Goal: Task Accomplishment & Management: Use online tool/utility

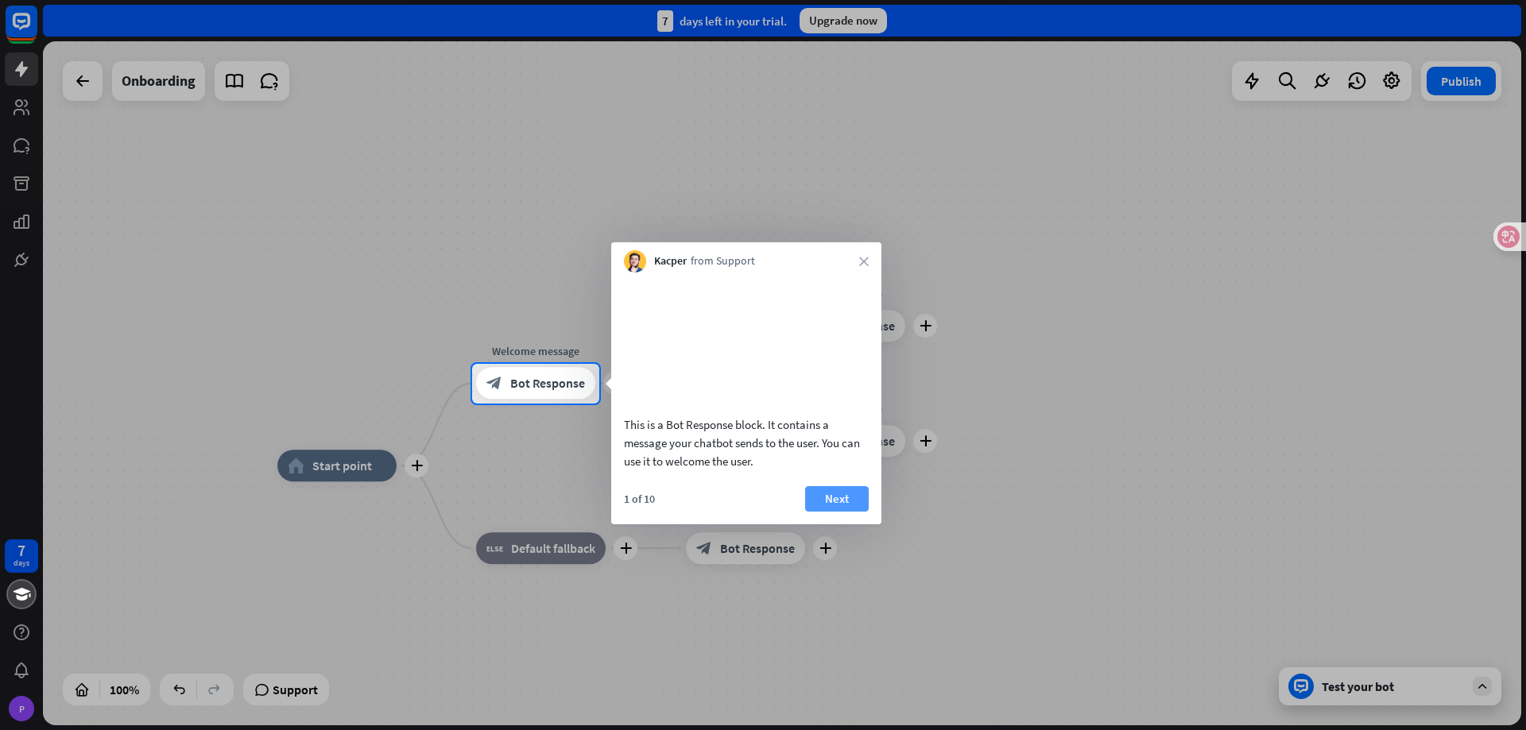
click at [839, 497] on button "Next" at bounding box center [837, 498] width 64 height 25
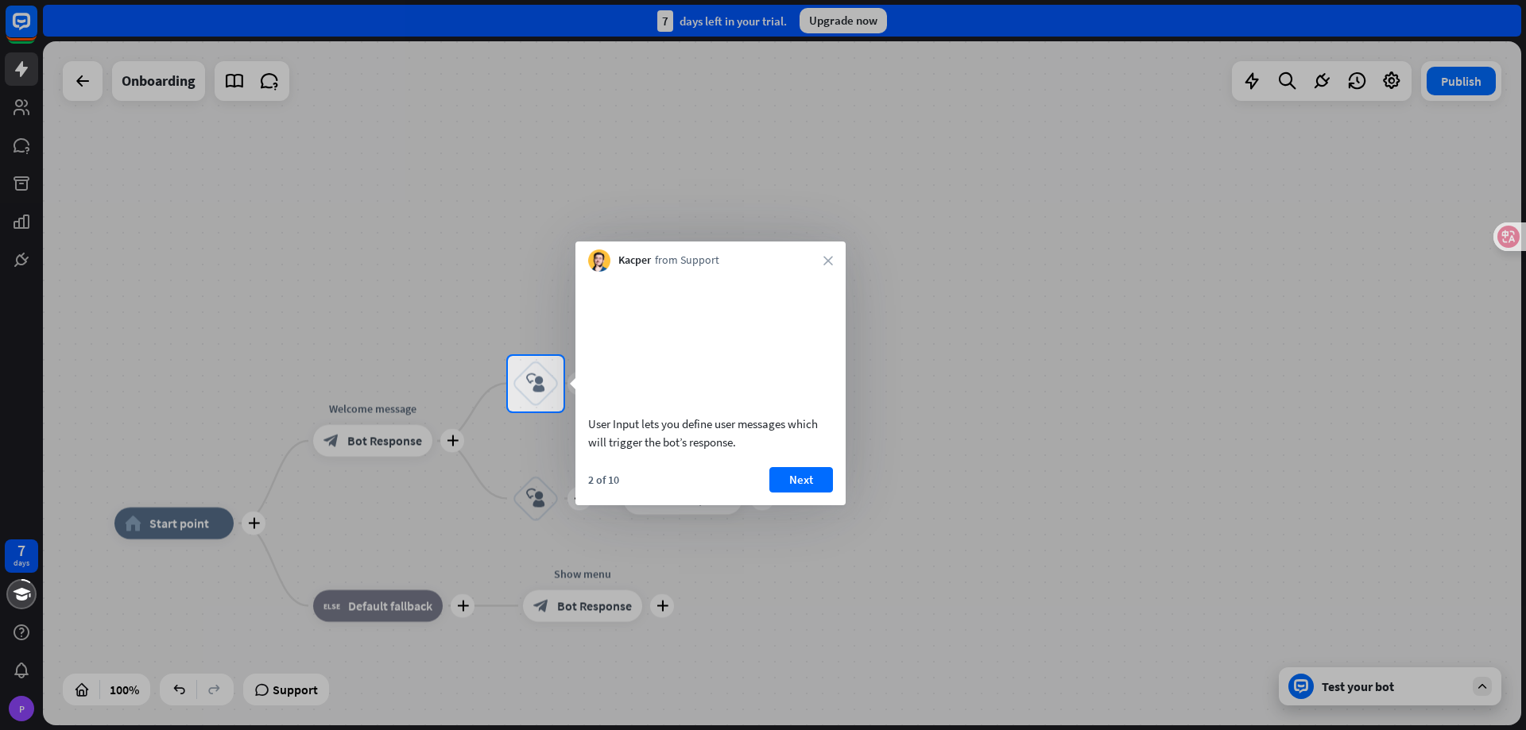
click at [829, 271] on div "Kacper from Support close" at bounding box center [710, 257] width 270 height 30
click at [828, 256] on icon "close" at bounding box center [828, 261] width 10 height 10
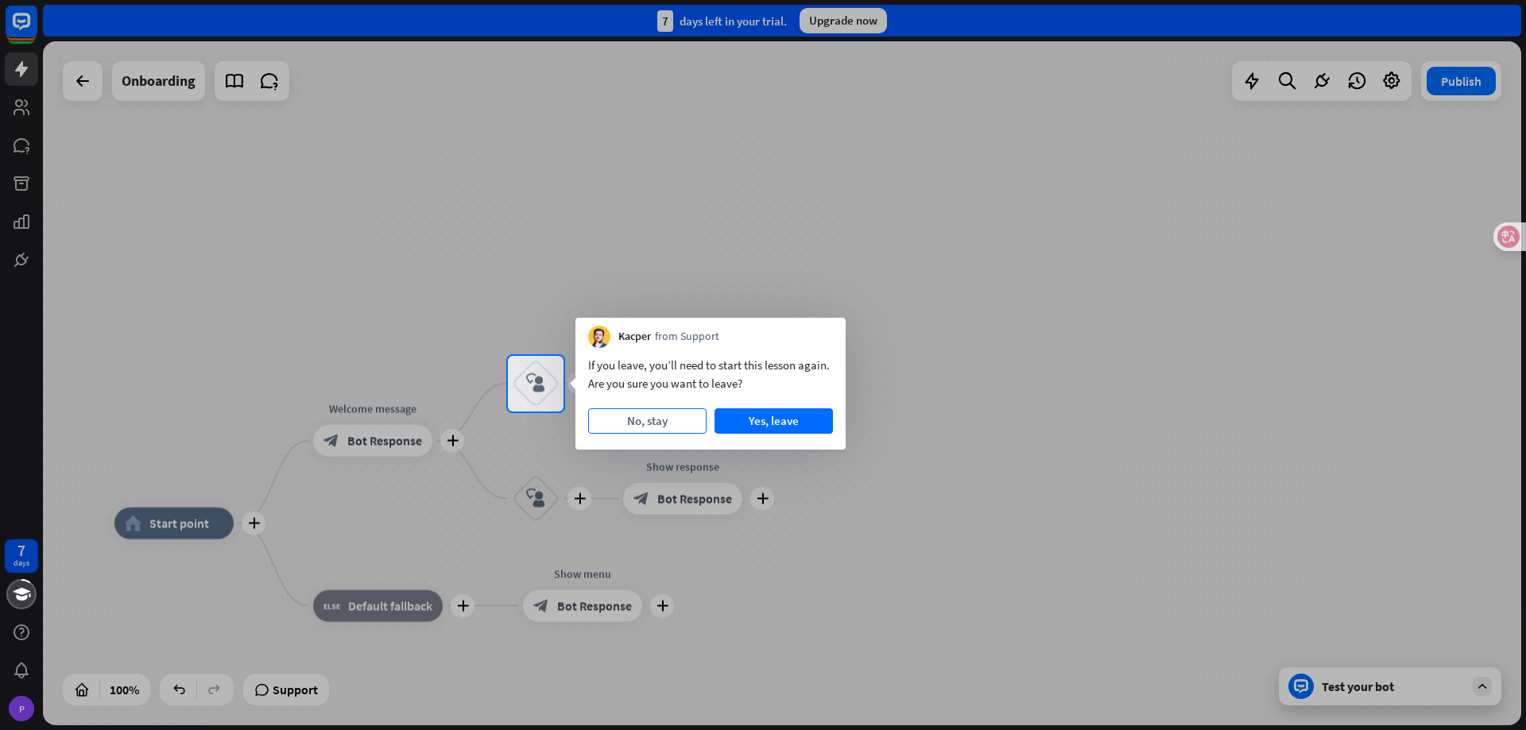
click at [671, 428] on button "No, stay" at bounding box center [647, 420] width 118 height 25
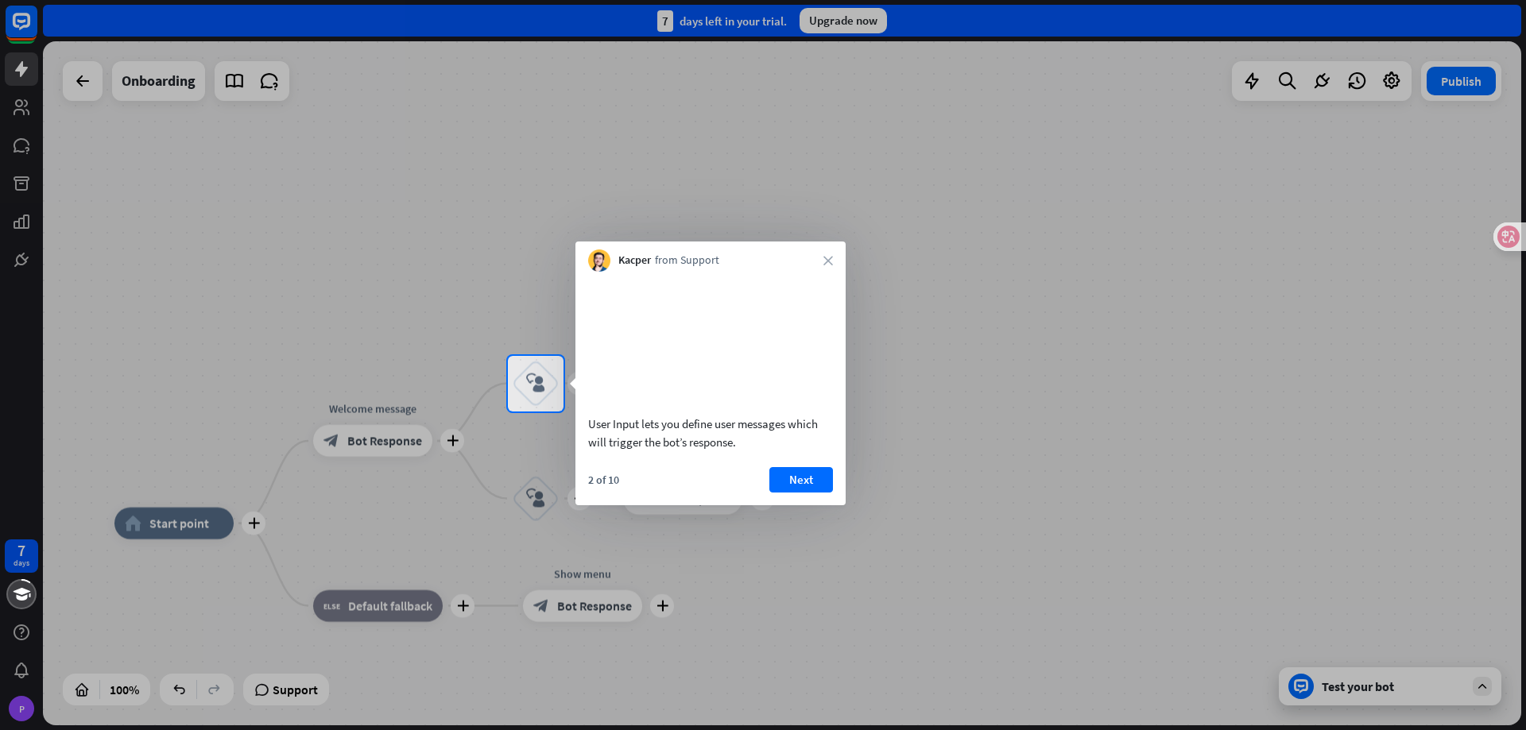
click at [827, 255] on div "Kacper from Support close" at bounding box center [710, 257] width 270 height 30
click at [827, 257] on icon "close" at bounding box center [828, 261] width 10 height 10
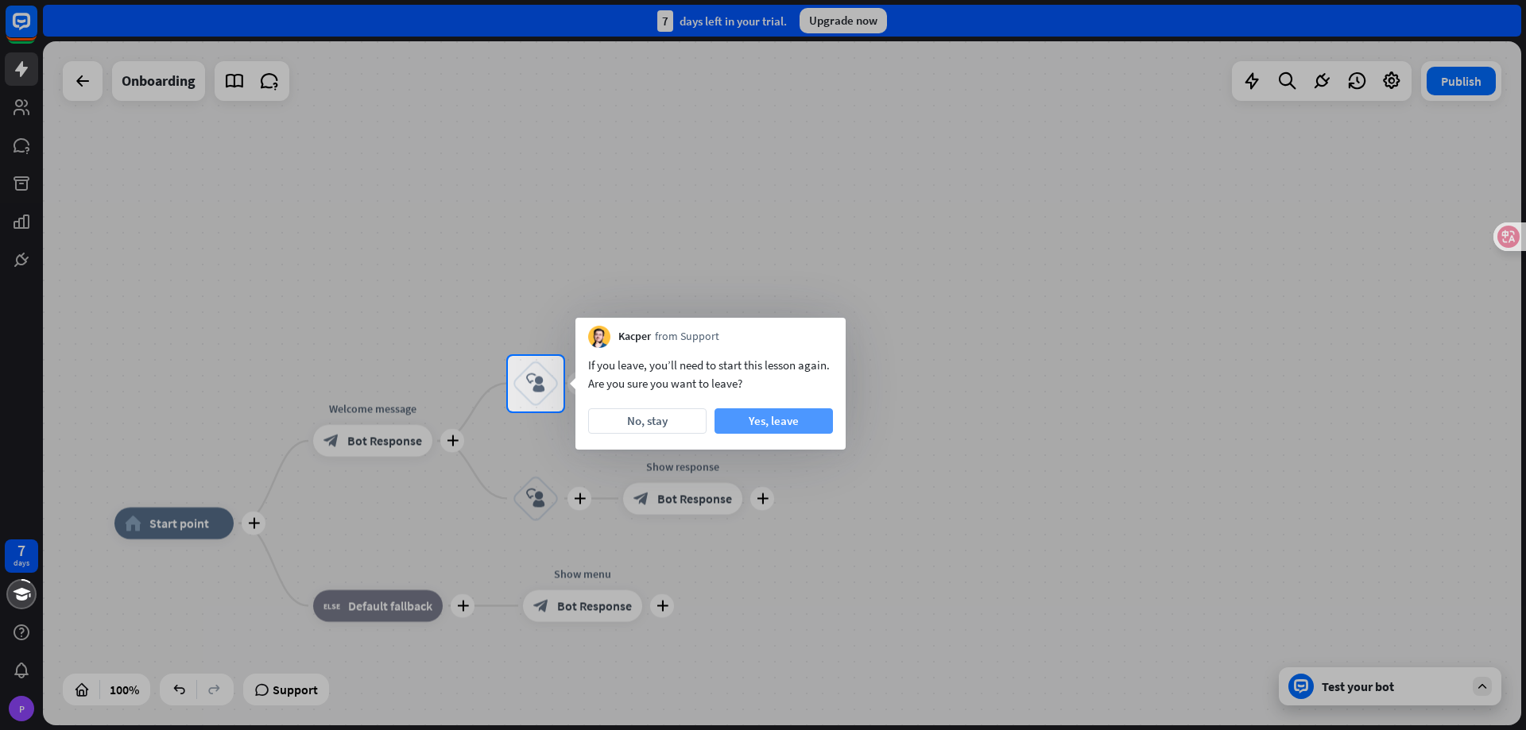
click at [796, 413] on button "Yes, leave" at bounding box center [773, 420] width 118 height 25
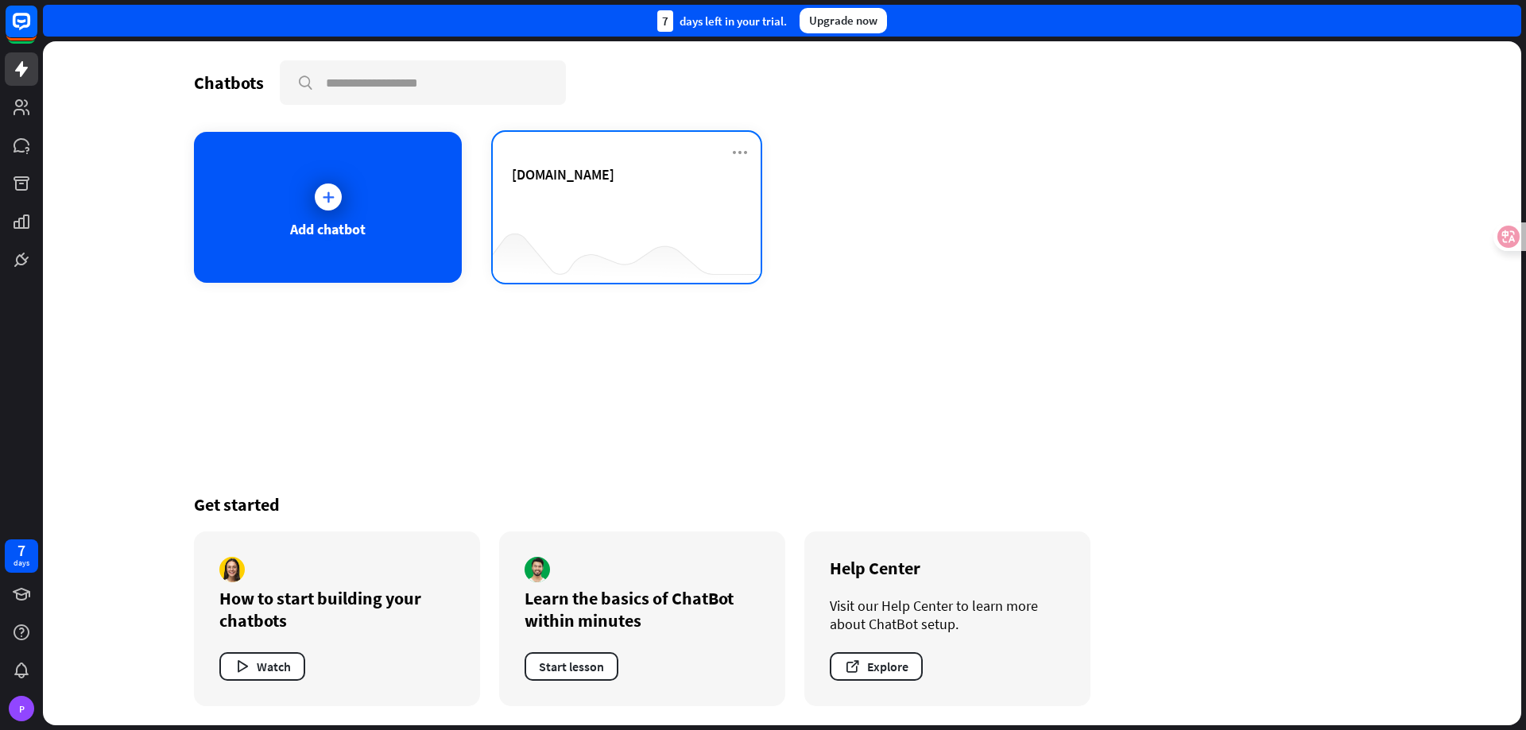
click at [595, 206] on div "[DOMAIN_NAME]" at bounding box center [627, 193] width 230 height 56
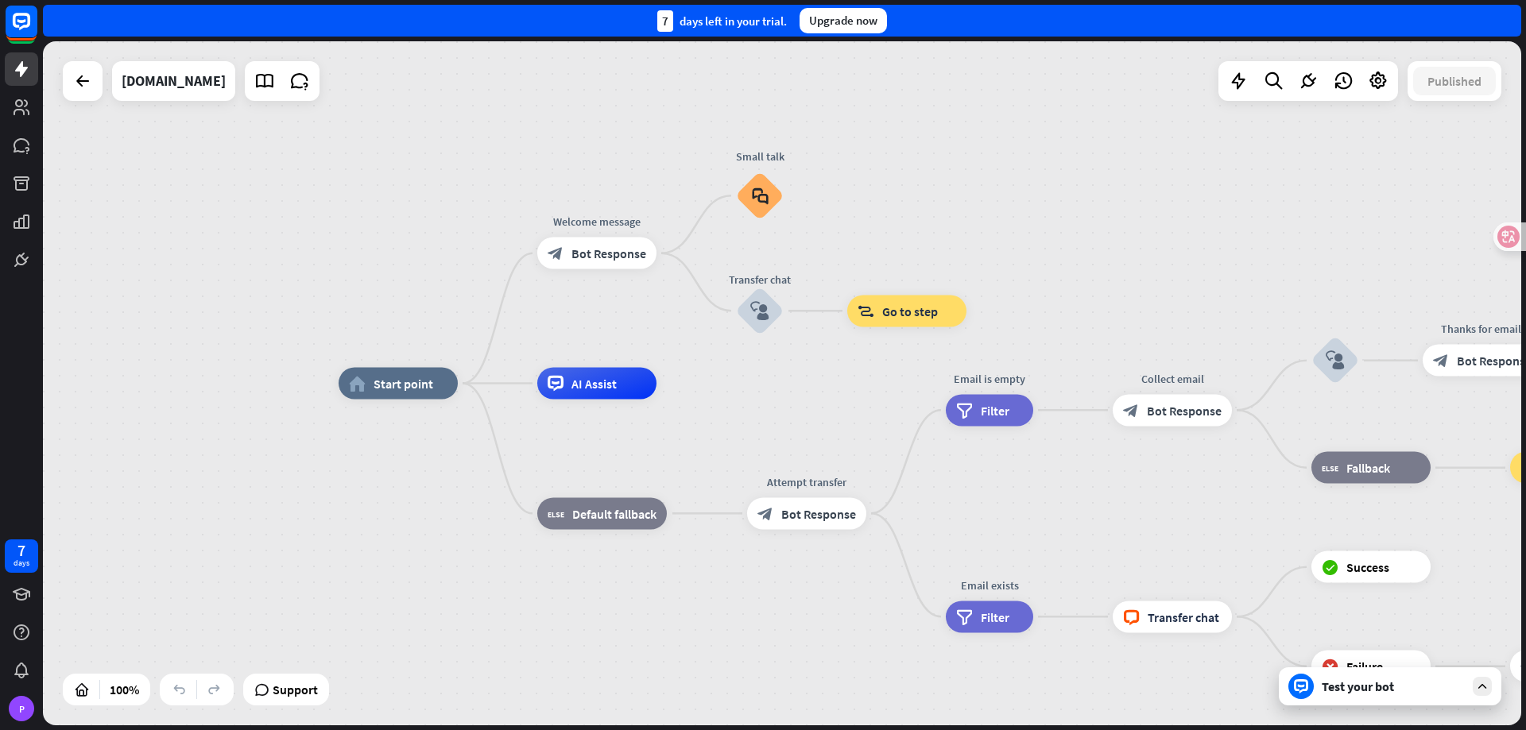
click at [1477, 691] on icon at bounding box center [1482, 686] width 14 height 14
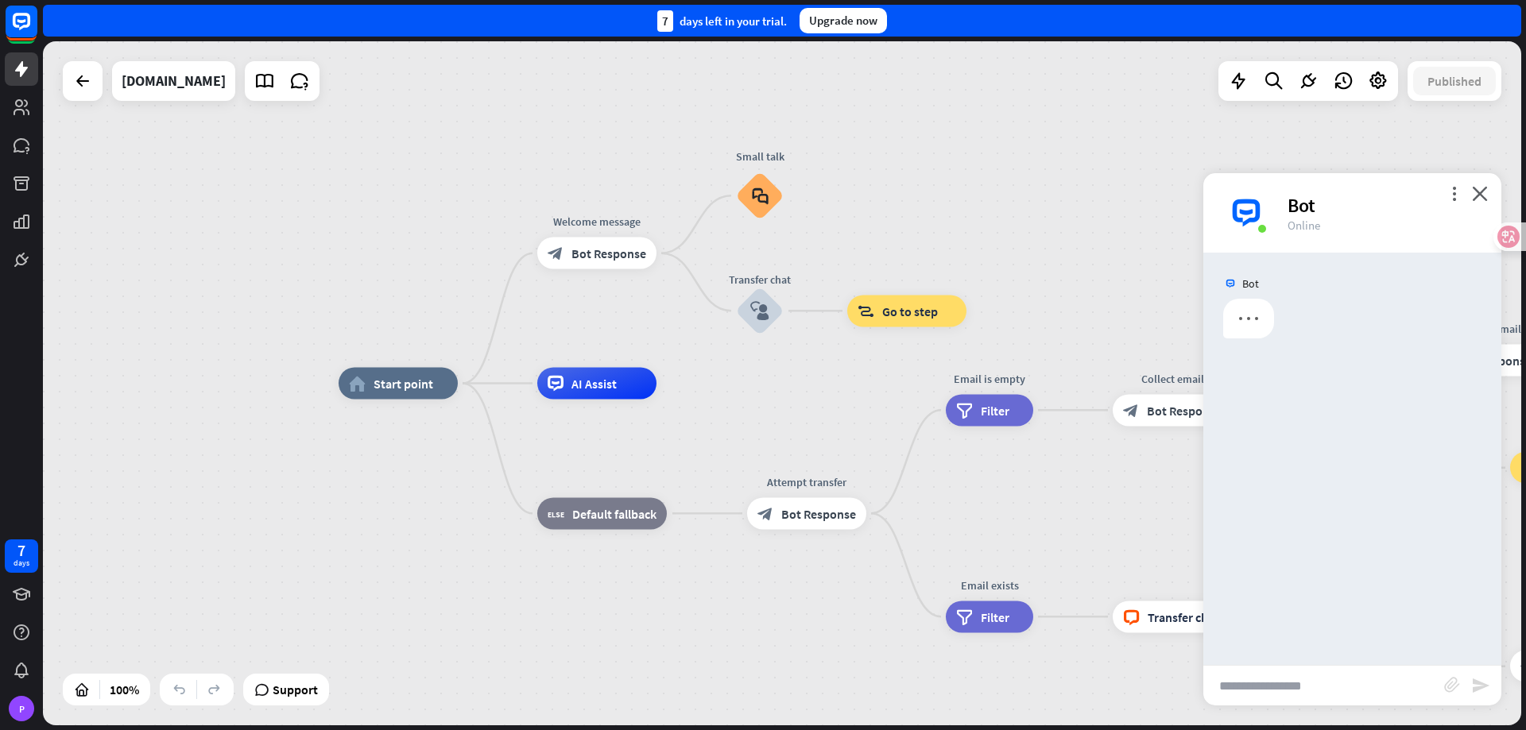
click at [1444, 187] on div "more_vert close Bot Online" at bounding box center [1352, 212] width 298 height 79
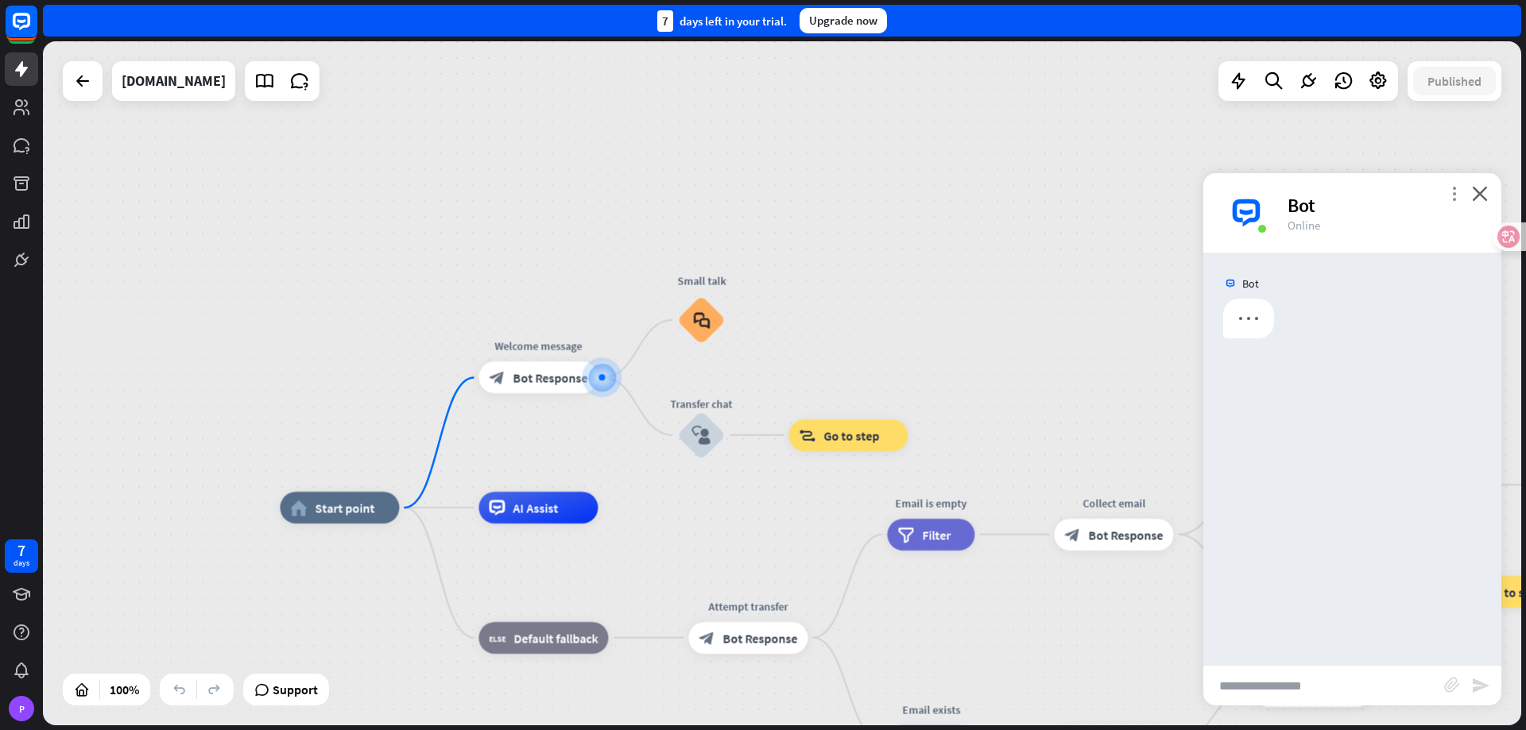
click at [1450, 195] on icon "more_vert" at bounding box center [1453, 193] width 15 height 15
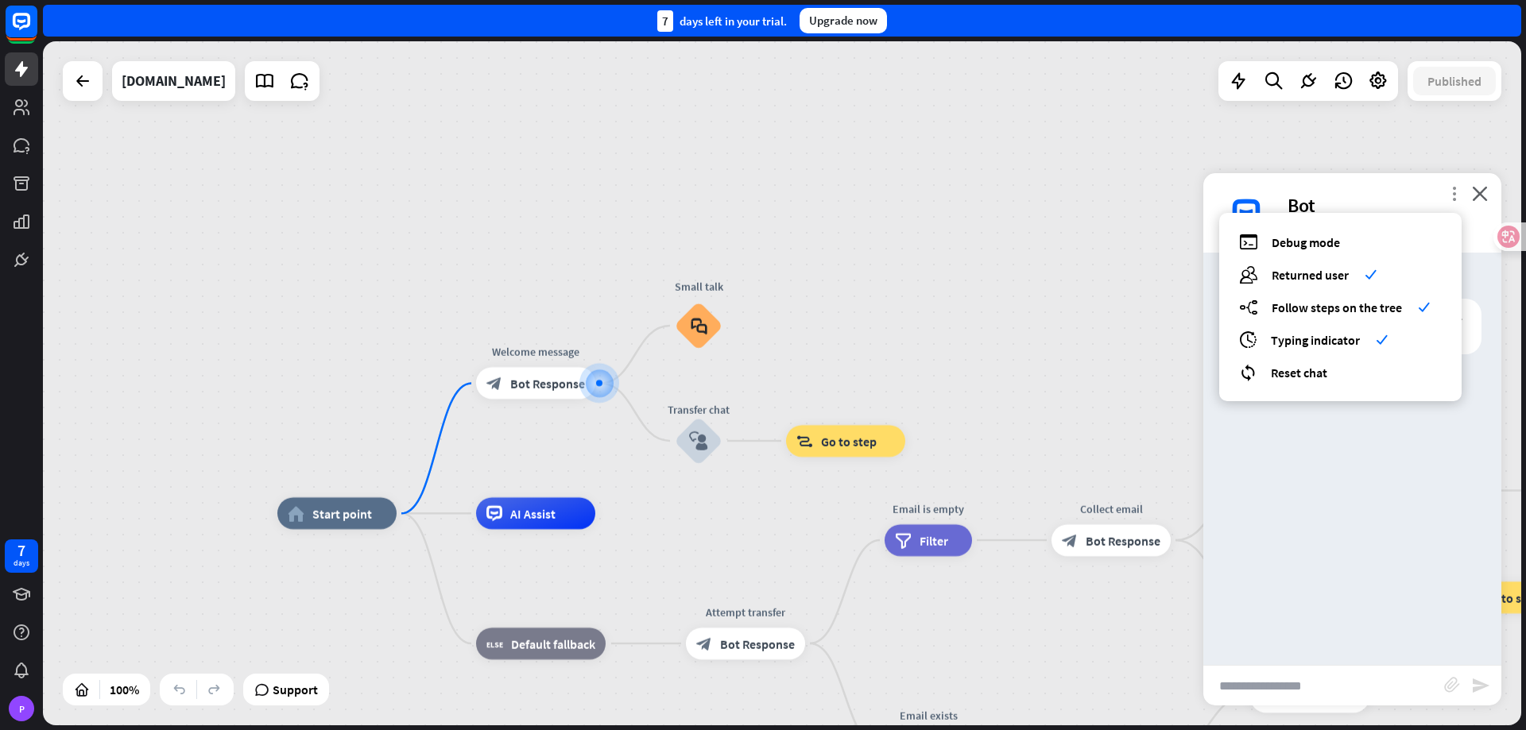
click at [1450, 195] on icon "more_vert" at bounding box center [1453, 193] width 15 height 15
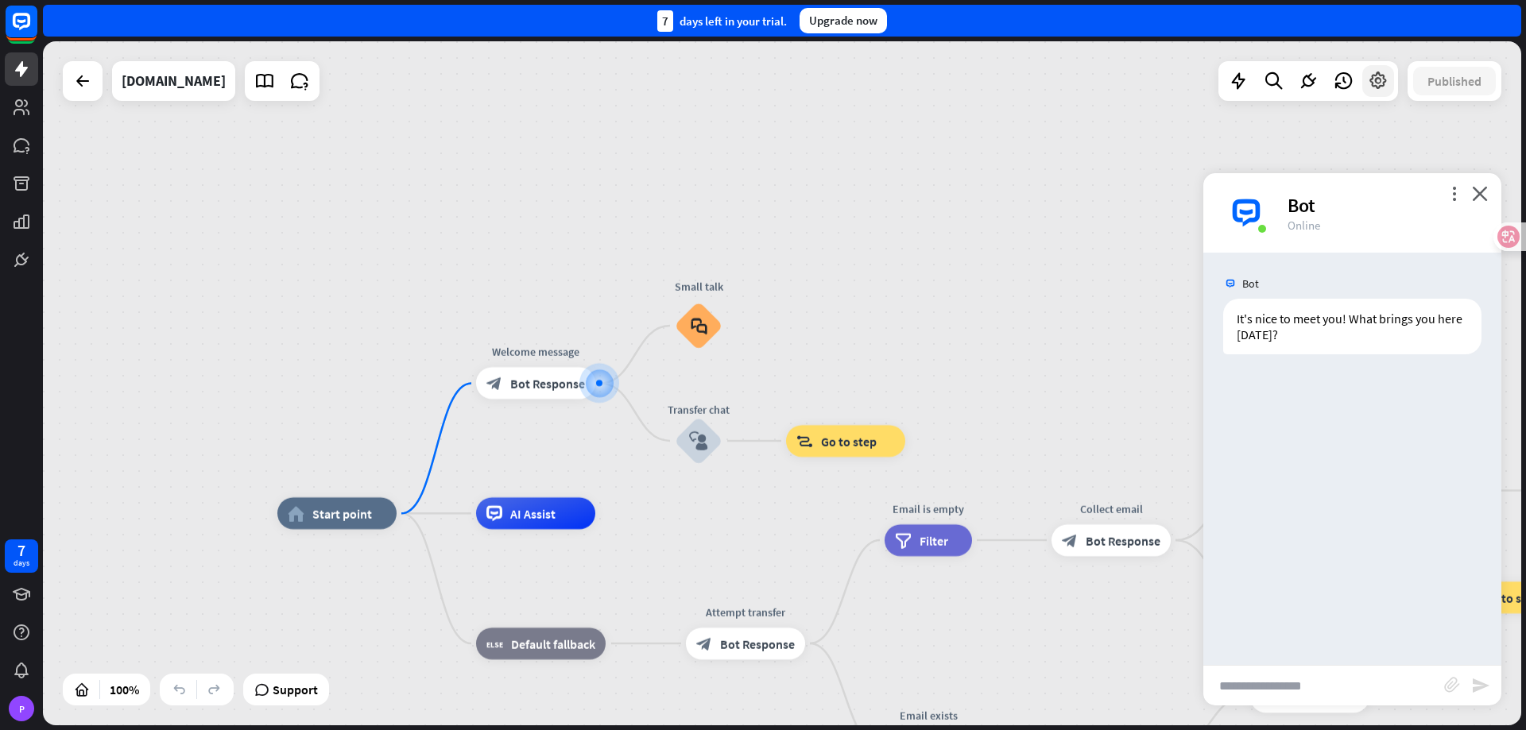
click at [1379, 94] on div at bounding box center [1378, 81] width 32 height 32
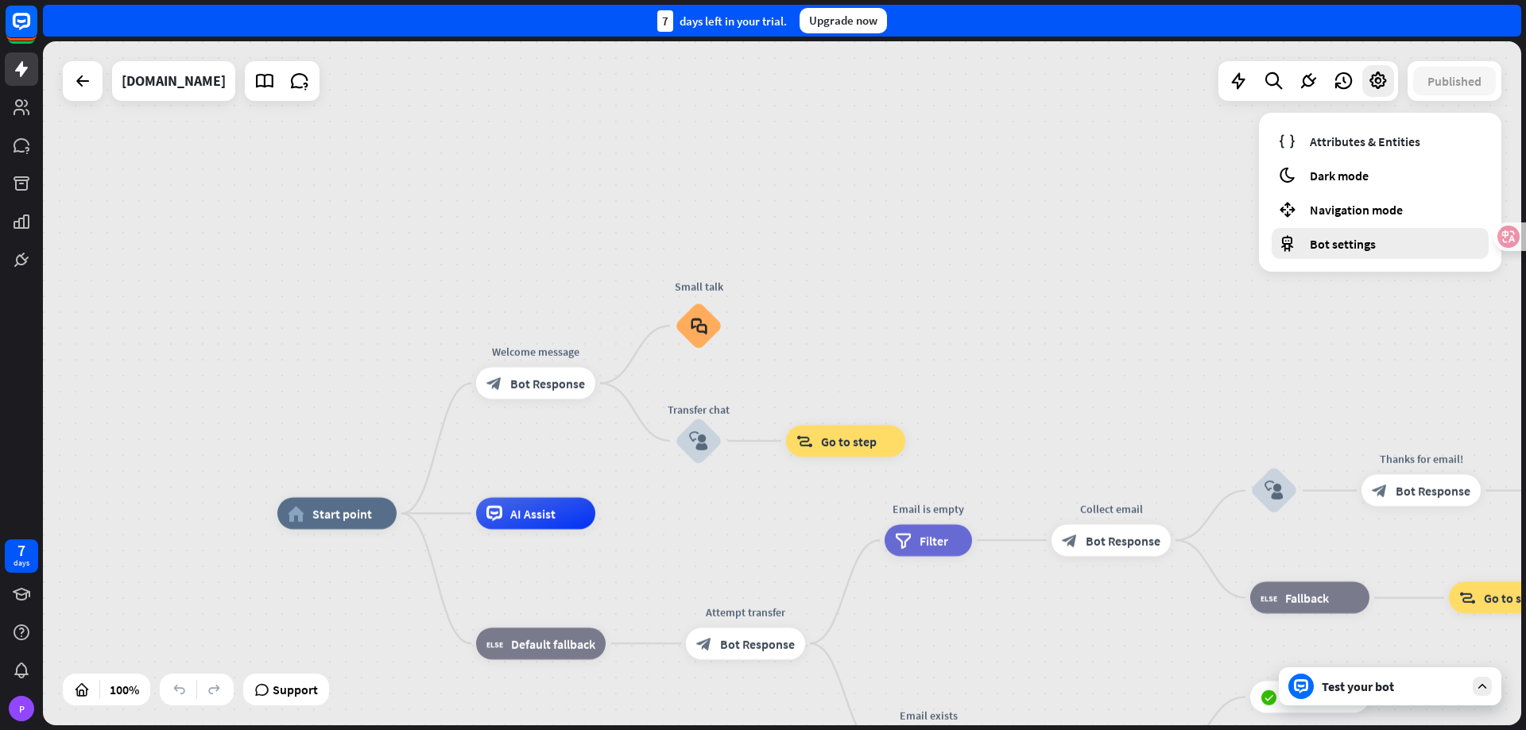
click at [1349, 242] on span "Bot settings" at bounding box center [1343, 244] width 66 height 16
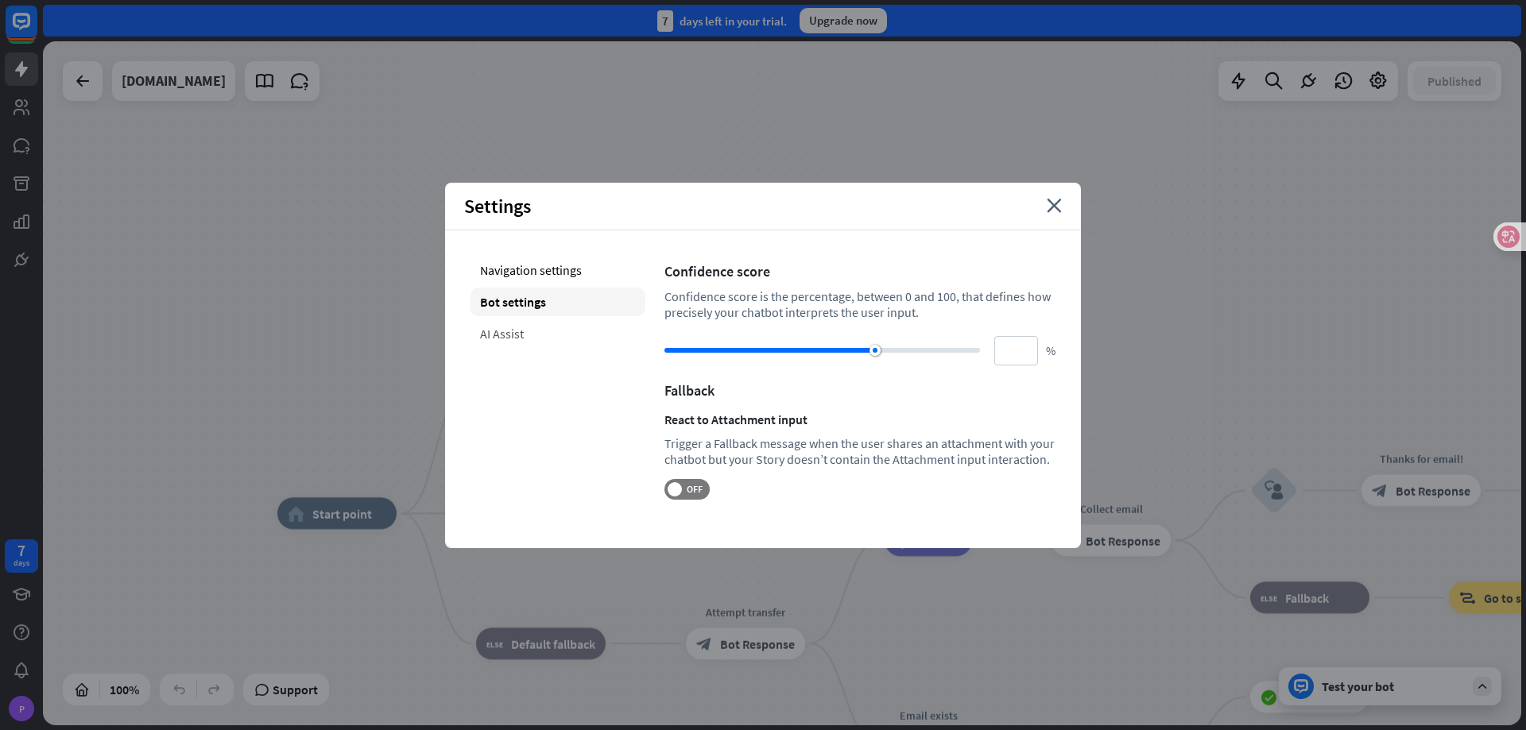
click at [562, 335] on div "AI Assist" at bounding box center [557, 333] width 175 height 29
type input "**"
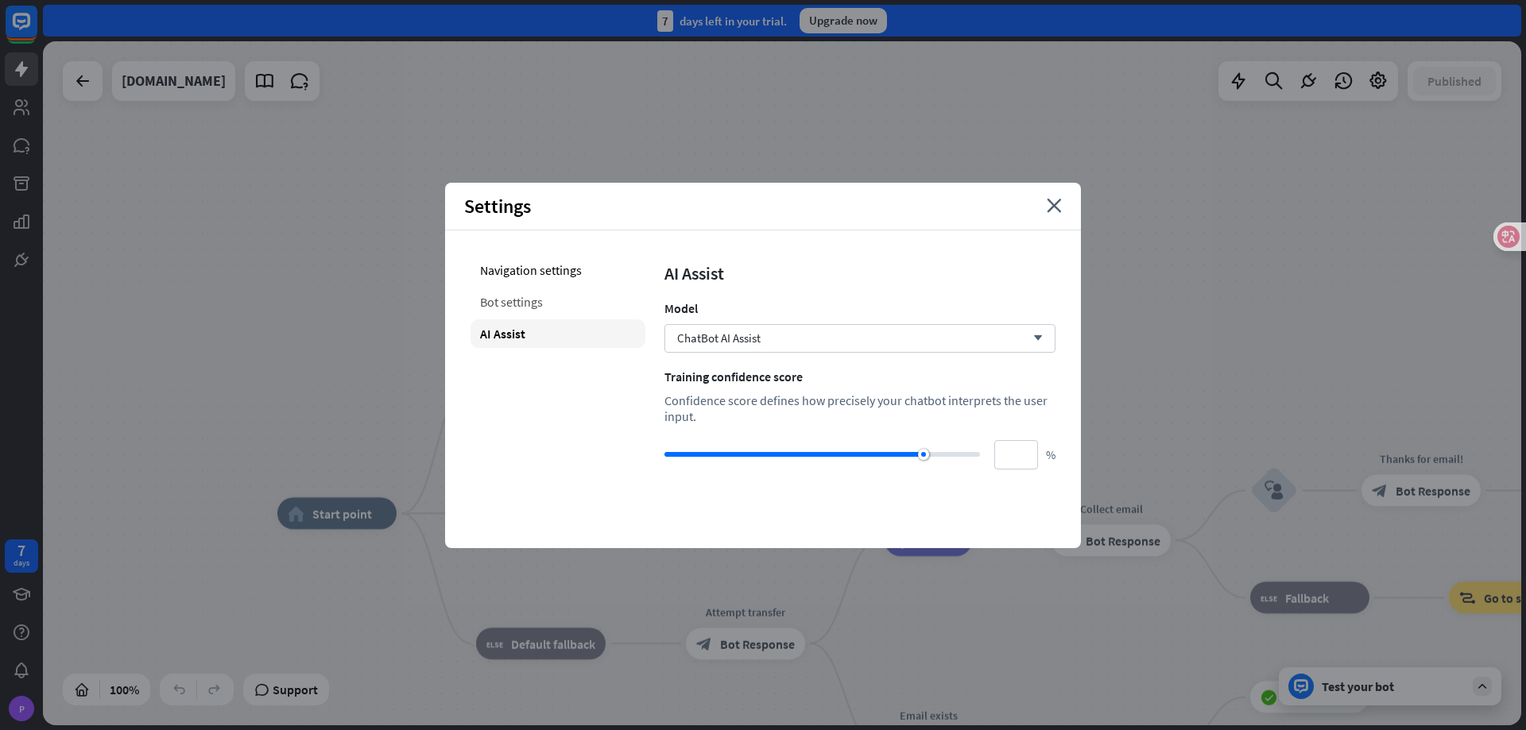
click at [561, 304] on div "Bot settings" at bounding box center [557, 302] width 175 height 29
type input "**"
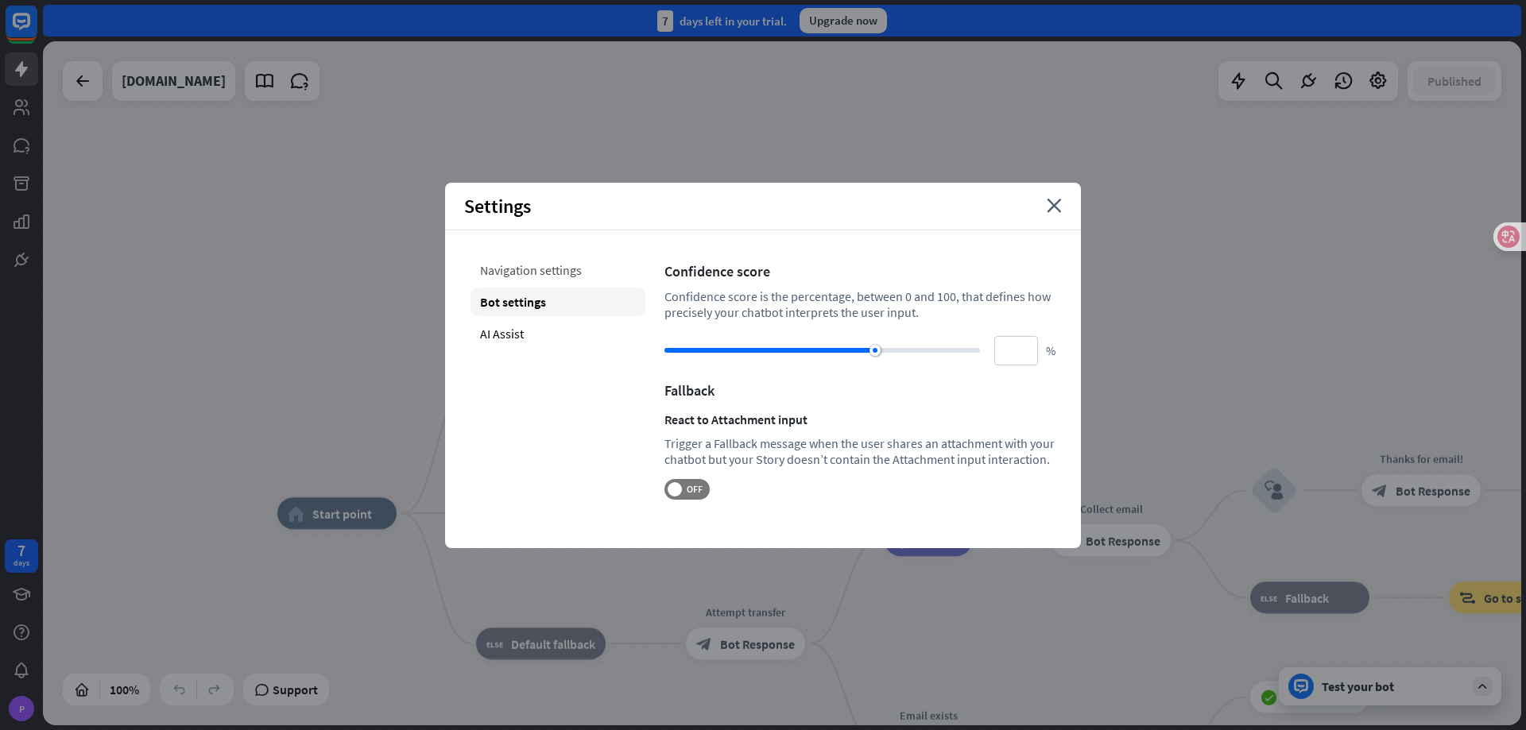
click at [554, 272] on div "Navigation settings" at bounding box center [557, 270] width 175 height 29
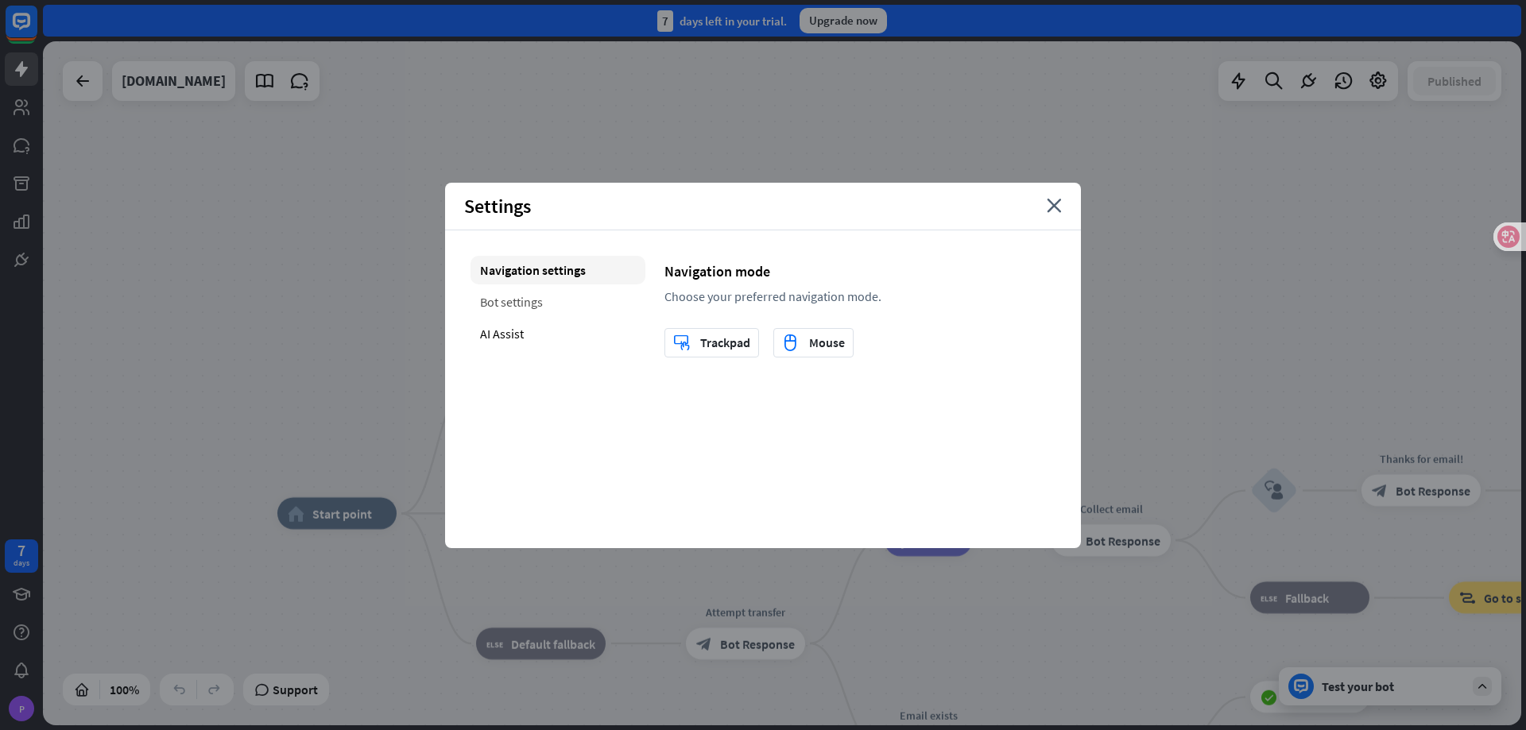
click at [535, 316] on div "Bot settings" at bounding box center [557, 302] width 175 height 29
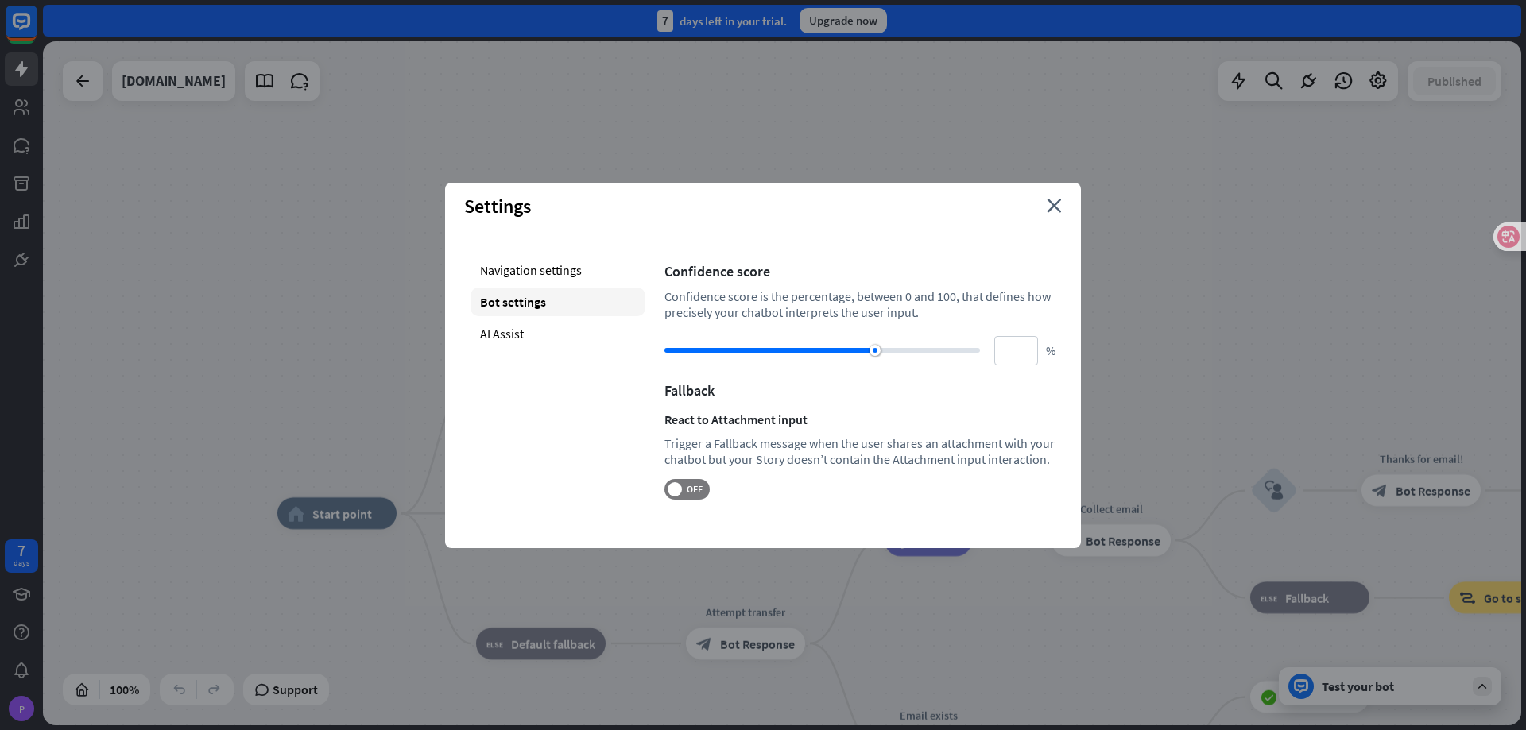
click at [1043, 203] on div "Settings close" at bounding box center [763, 207] width 636 height 48
click at [1049, 214] on div "Settings close" at bounding box center [763, 207] width 636 height 48
click at [1058, 205] on icon "close" at bounding box center [1054, 206] width 15 height 14
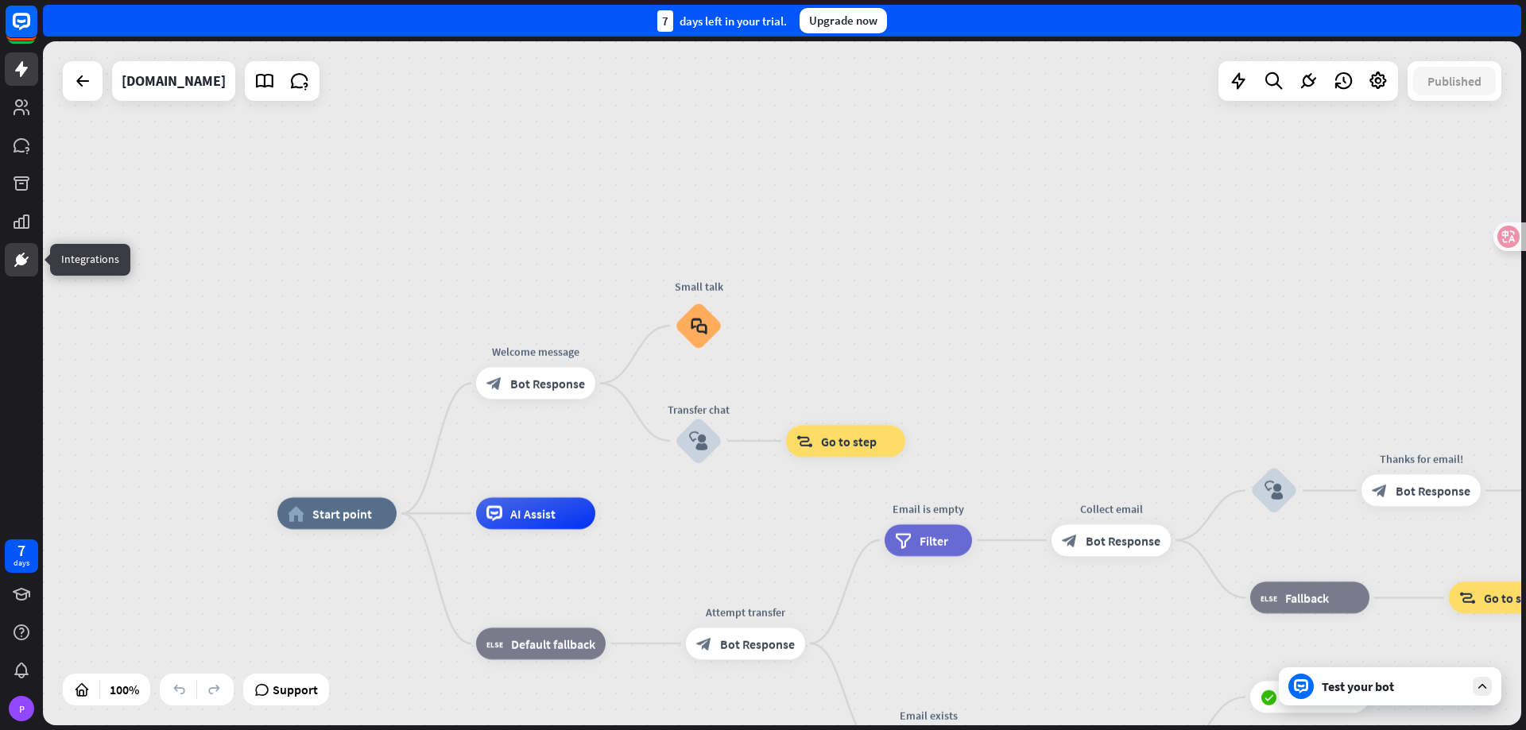
click at [16, 257] on icon at bounding box center [21, 259] width 19 height 19
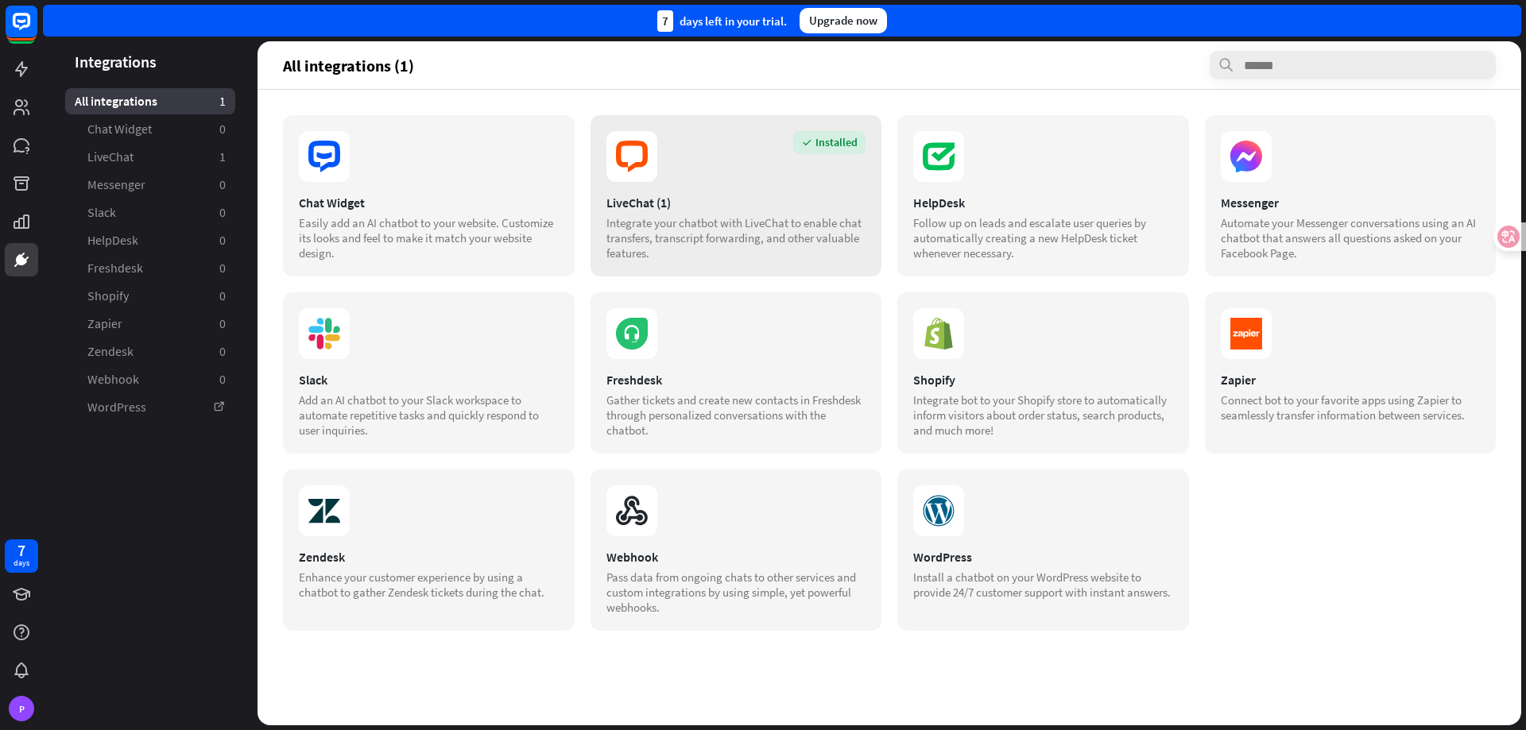
click at [798, 201] on div "LiveChat (1)" at bounding box center [736, 203] width 260 height 16
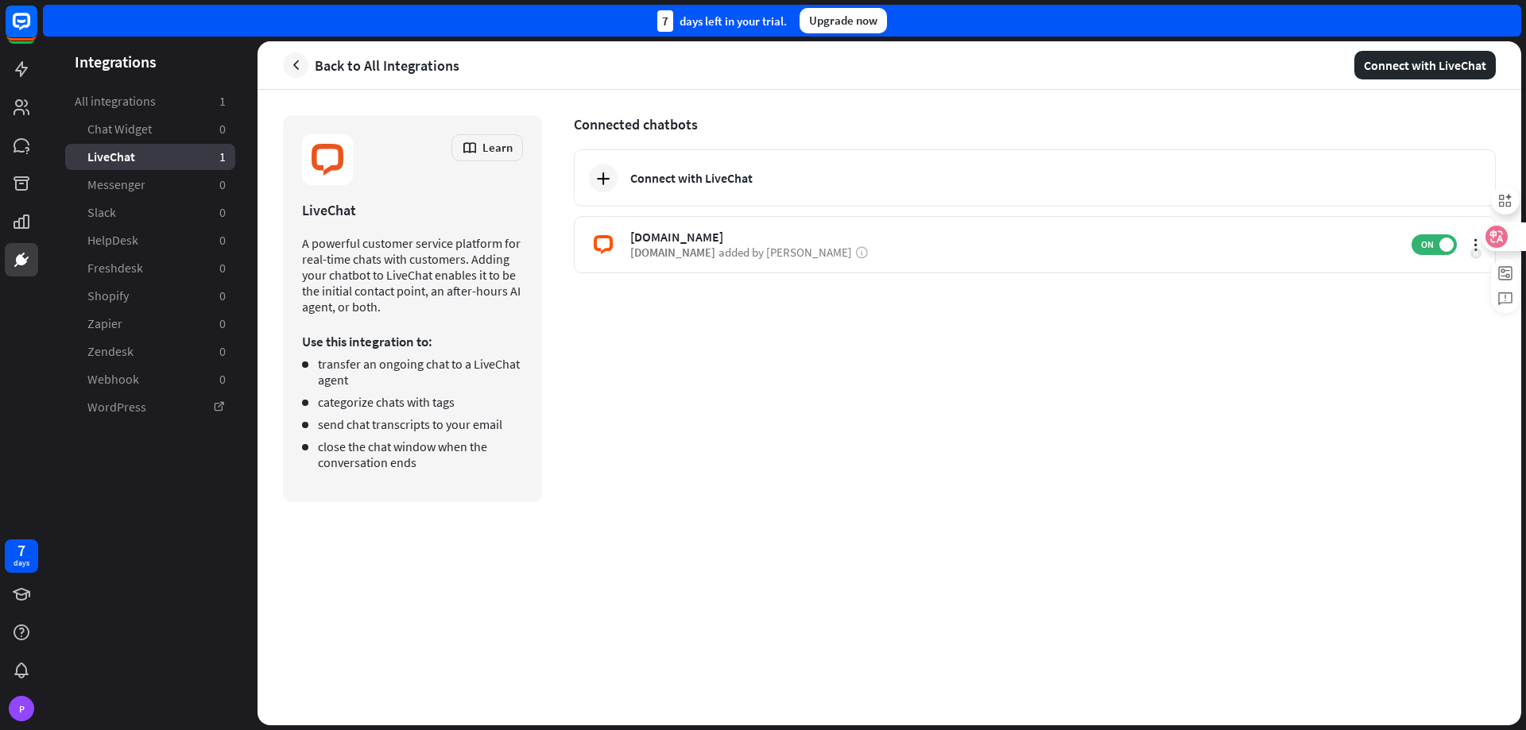
click at [1477, 253] on icon at bounding box center [1475, 253] width 11 height 11
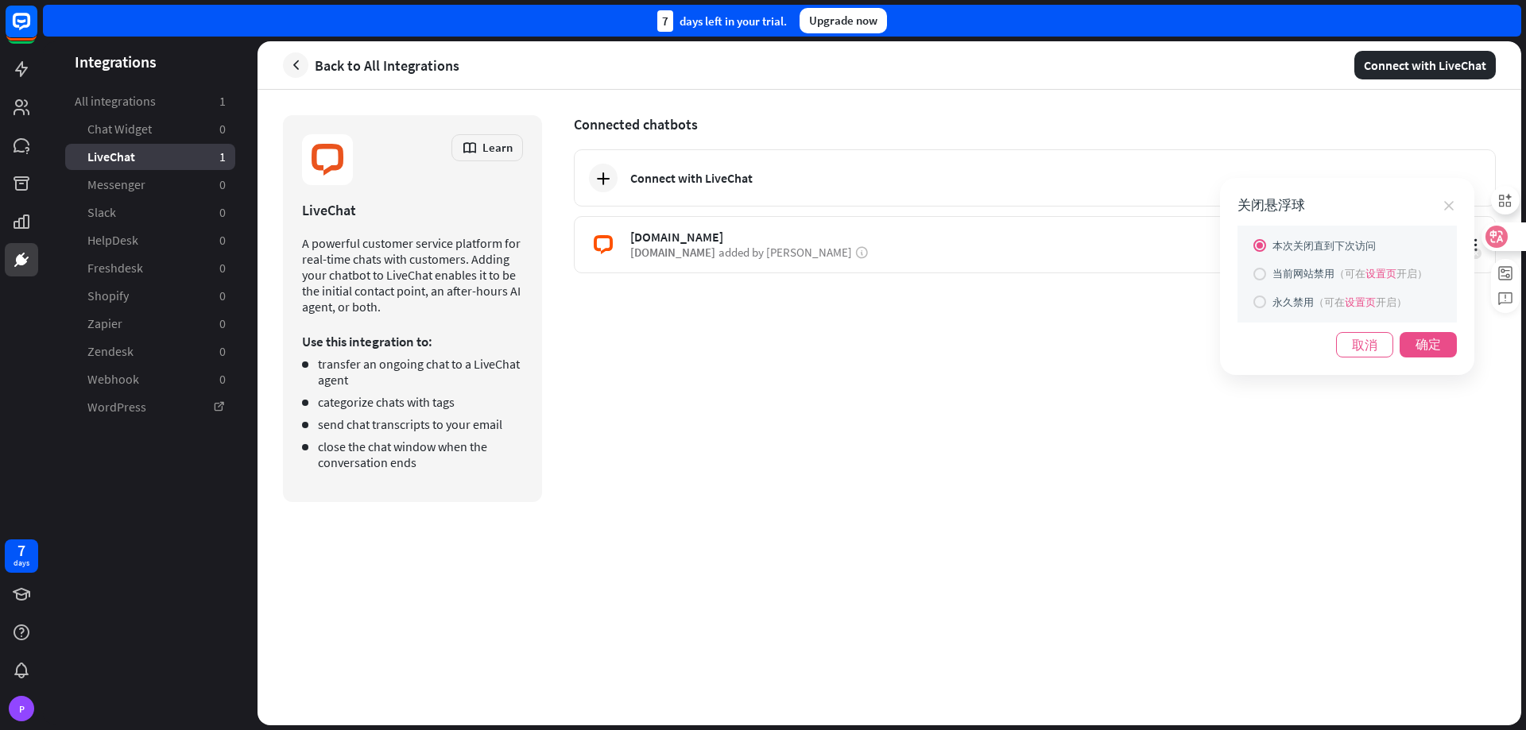
click at [1477, 246] on div "关闭悬浮球 本次关闭直到下次访问 当前网站禁用 （可在 设置页 开启） 永久禁用 （可在 设置页 开启） 取消 确定" at bounding box center [763, 365] width 1526 height 730
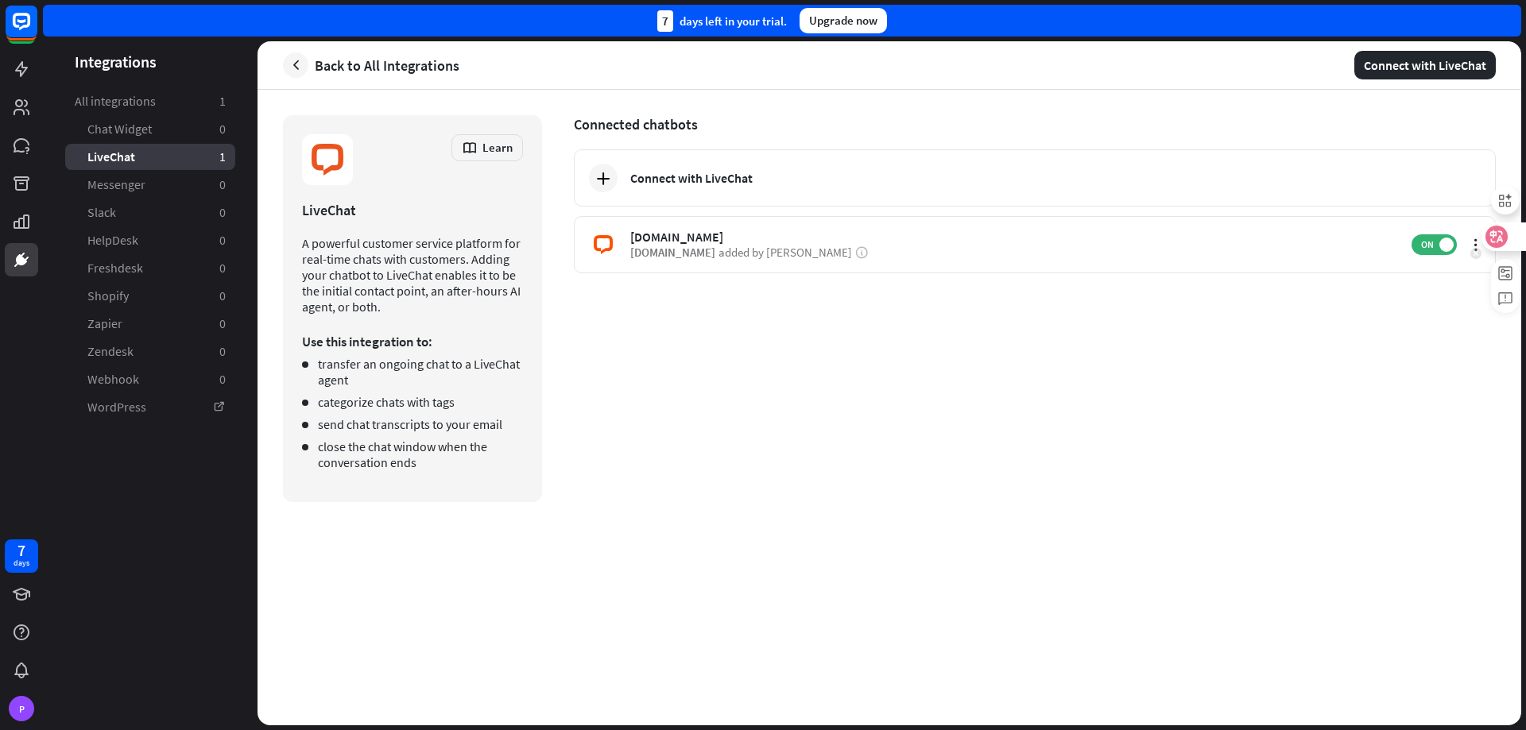
click at [1477, 246] on div at bounding box center [1475, 253] width 11 height 21
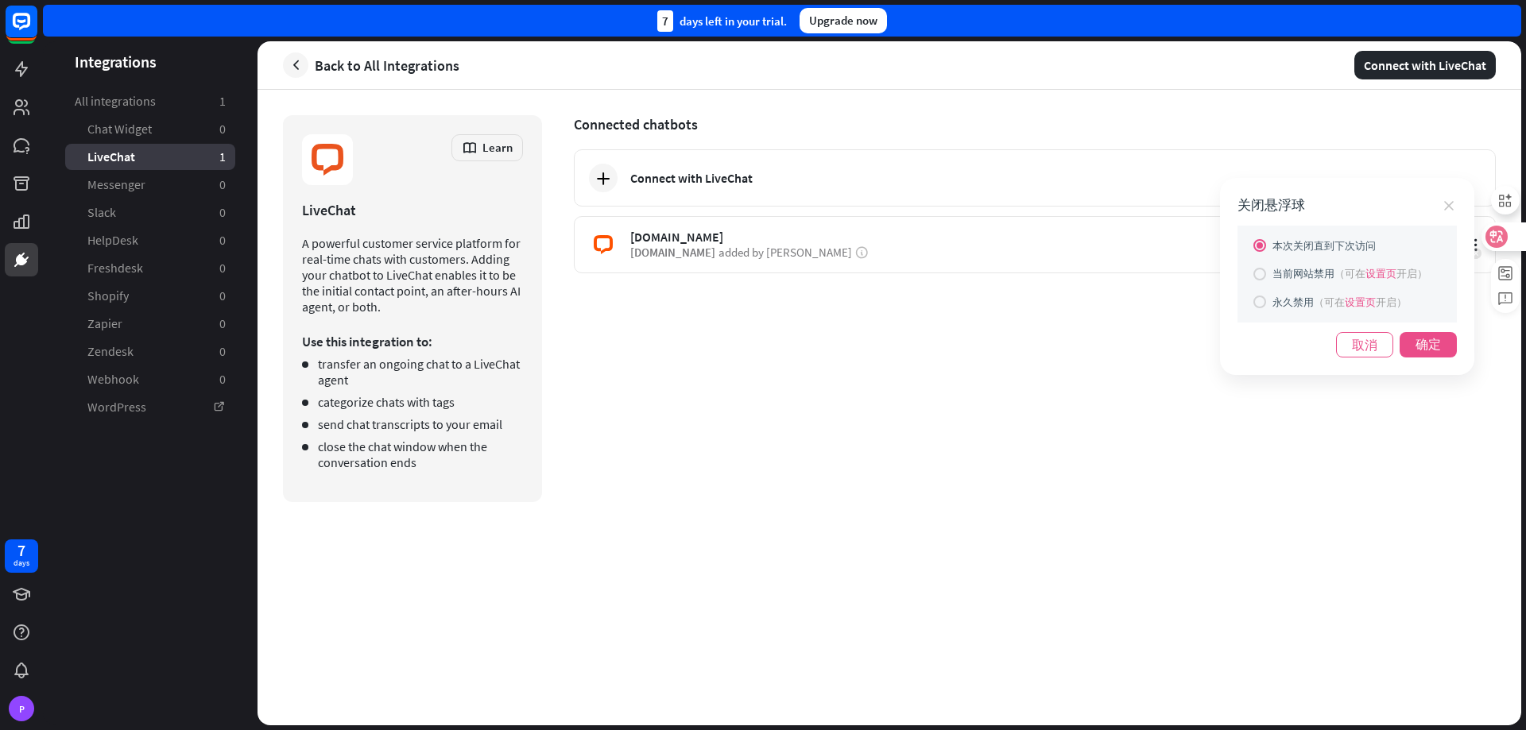
drag, startPoint x: 1490, startPoint y: 238, endPoint x: 1517, endPoint y: 431, distance: 195.0
click at [1517, 431] on div "关闭悬浮球 本次关闭直到下次访问 当前网站禁用 （可在 设置页 开启） 永久禁用 （可在 设置页 开启） 取消 确定" at bounding box center [763, 365] width 1526 height 730
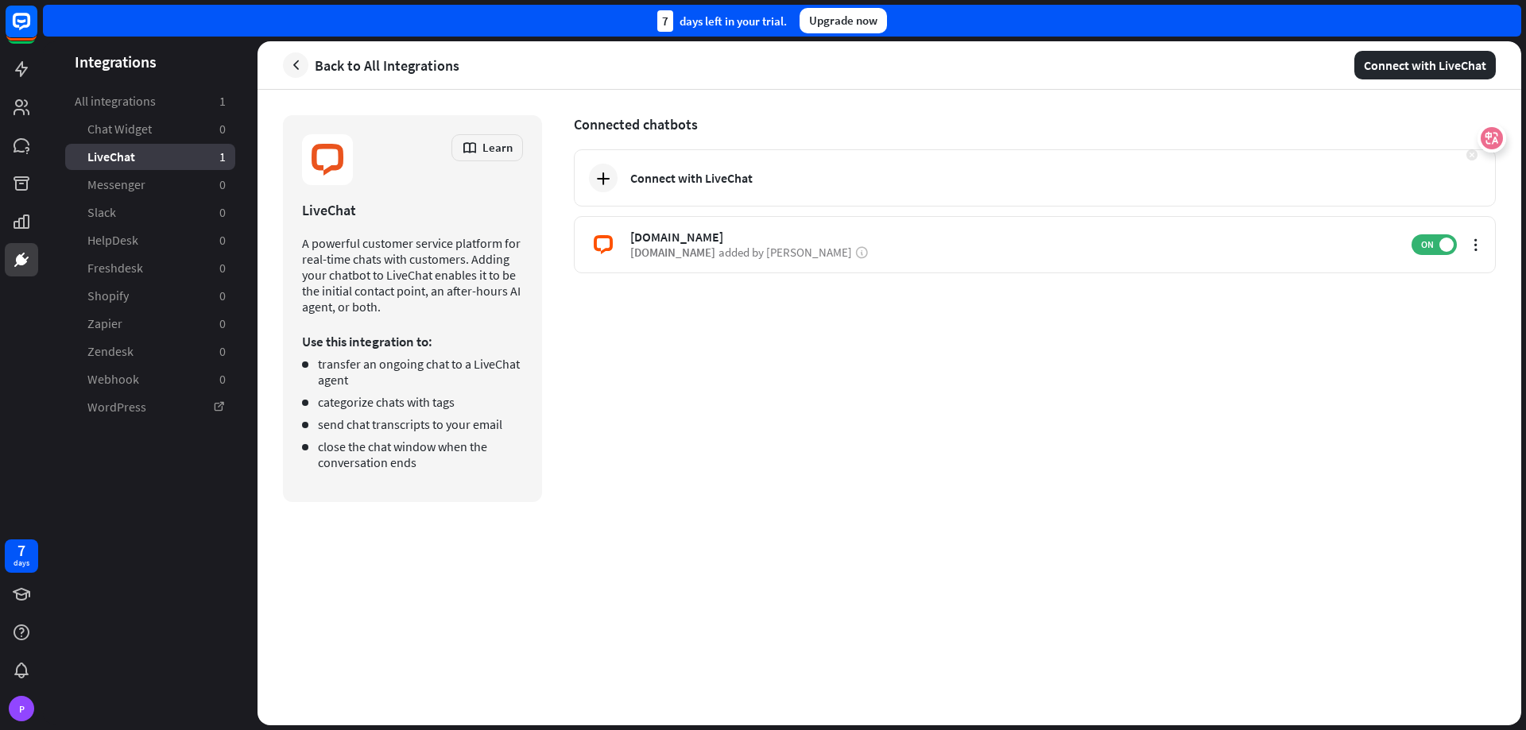
drag, startPoint x: 1504, startPoint y: 233, endPoint x: 1491, endPoint y: 137, distance: 97.1
click at [1491, 137] on icon at bounding box center [1492, 138] width 22 height 22
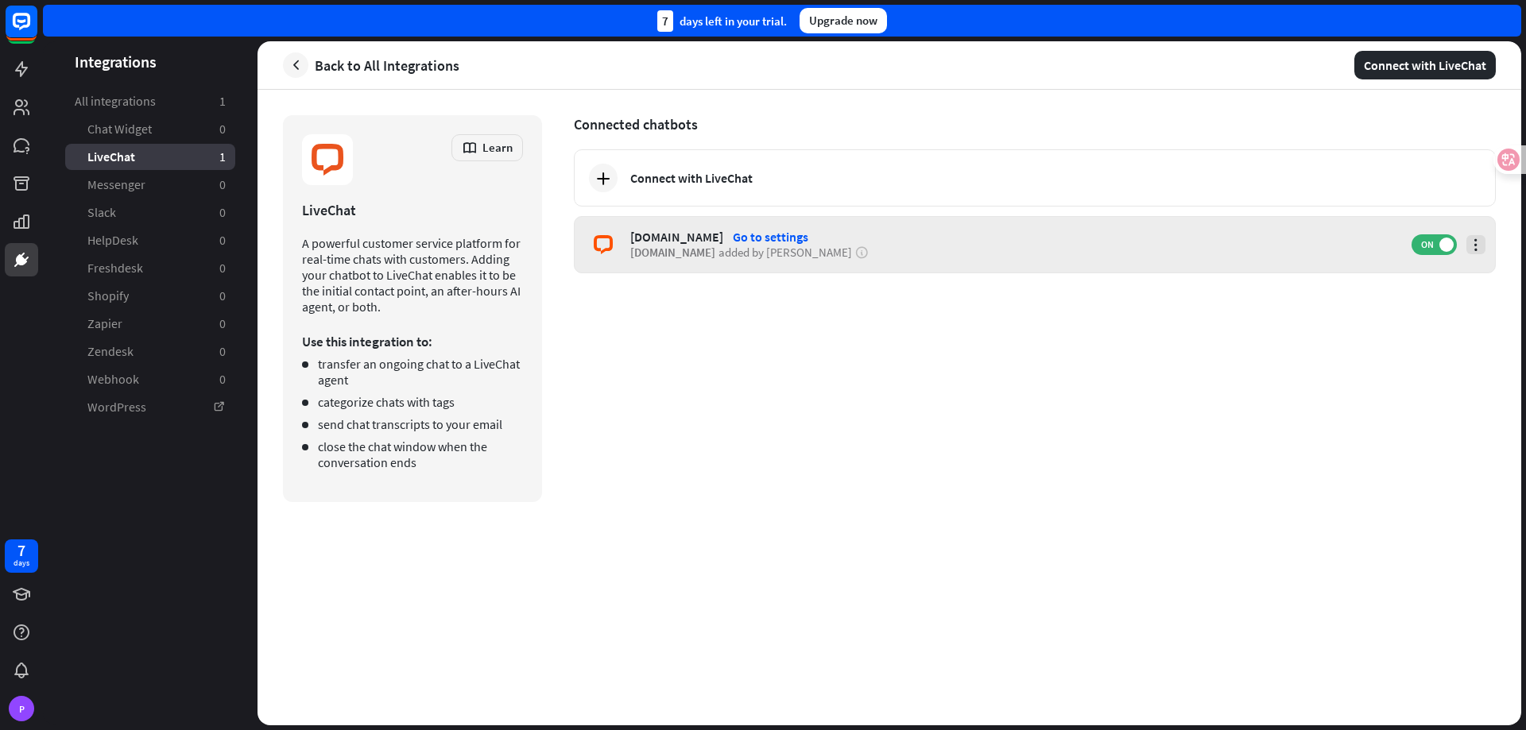
click at [1475, 242] on icon at bounding box center [1476, 245] width 16 height 16
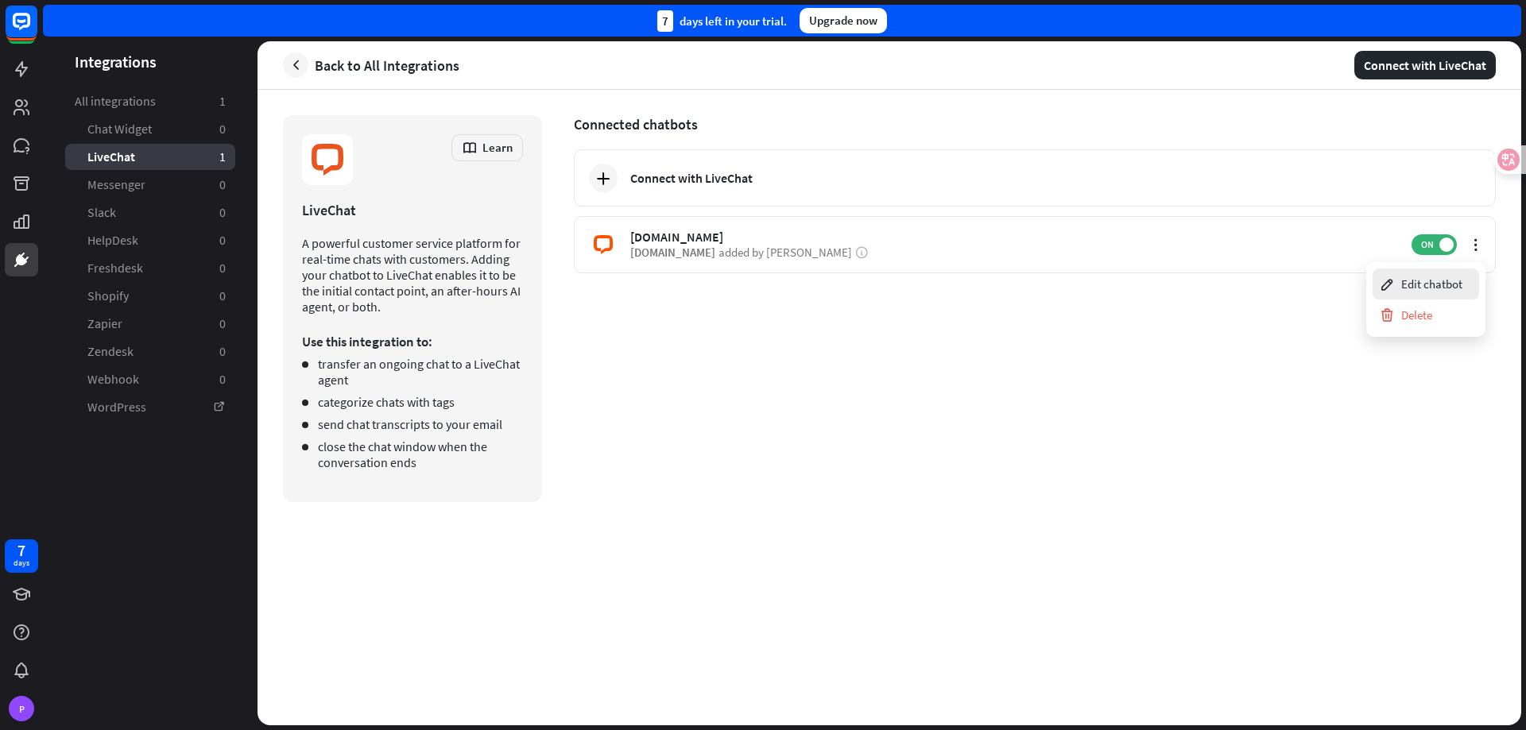
click at [1453, 280] on div "Edit chatbot" at bounding box center [1420, 284] width 83 height 31
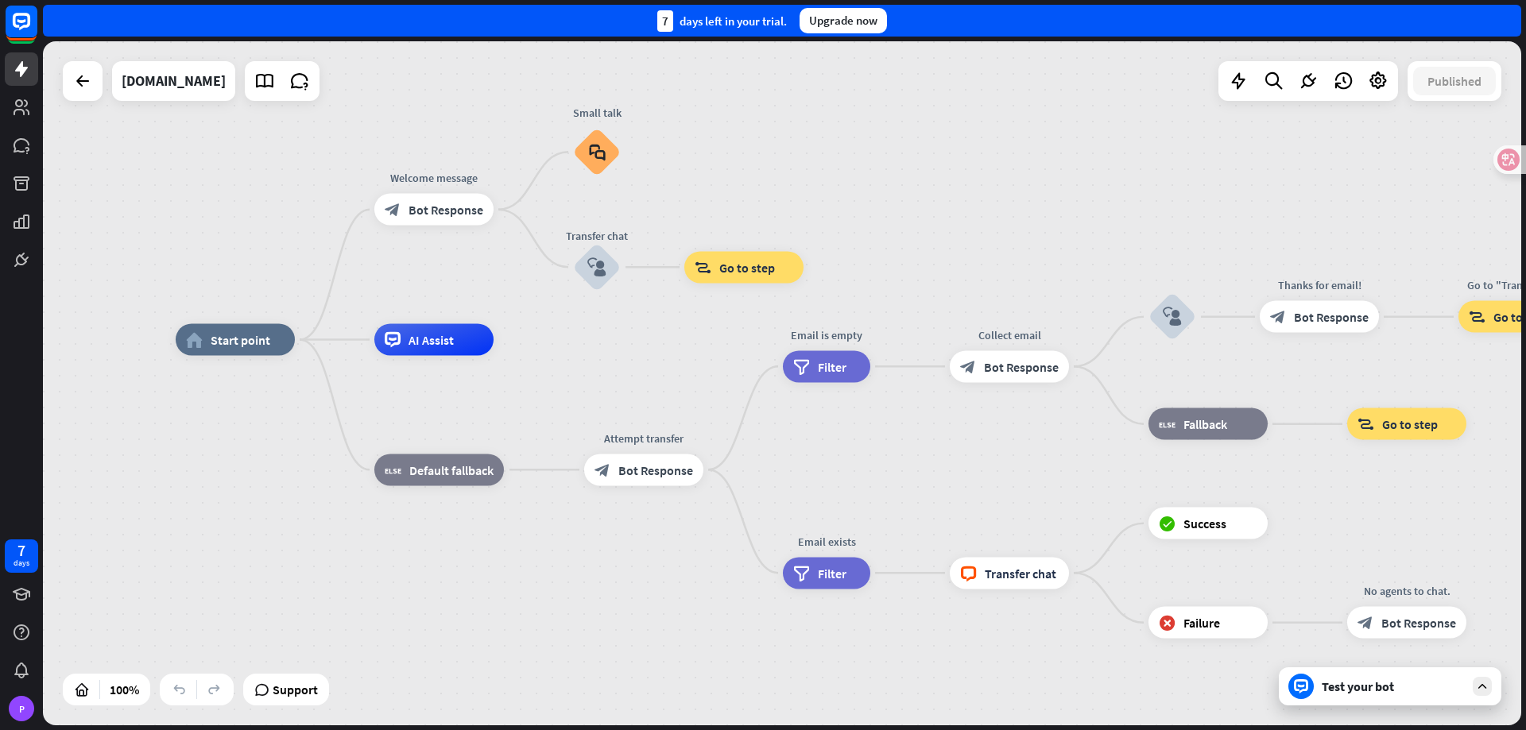
drag, startPoint x: 1119, startPoint y: 249, endPoint x: 955, endPoint y: 207, distance: 169.0
click at [955, 207] on div "home_2 Start point Welcome message block_bot_response Bot Response Small talk b…" at bounding box center [782, 383] width 1478 height 684
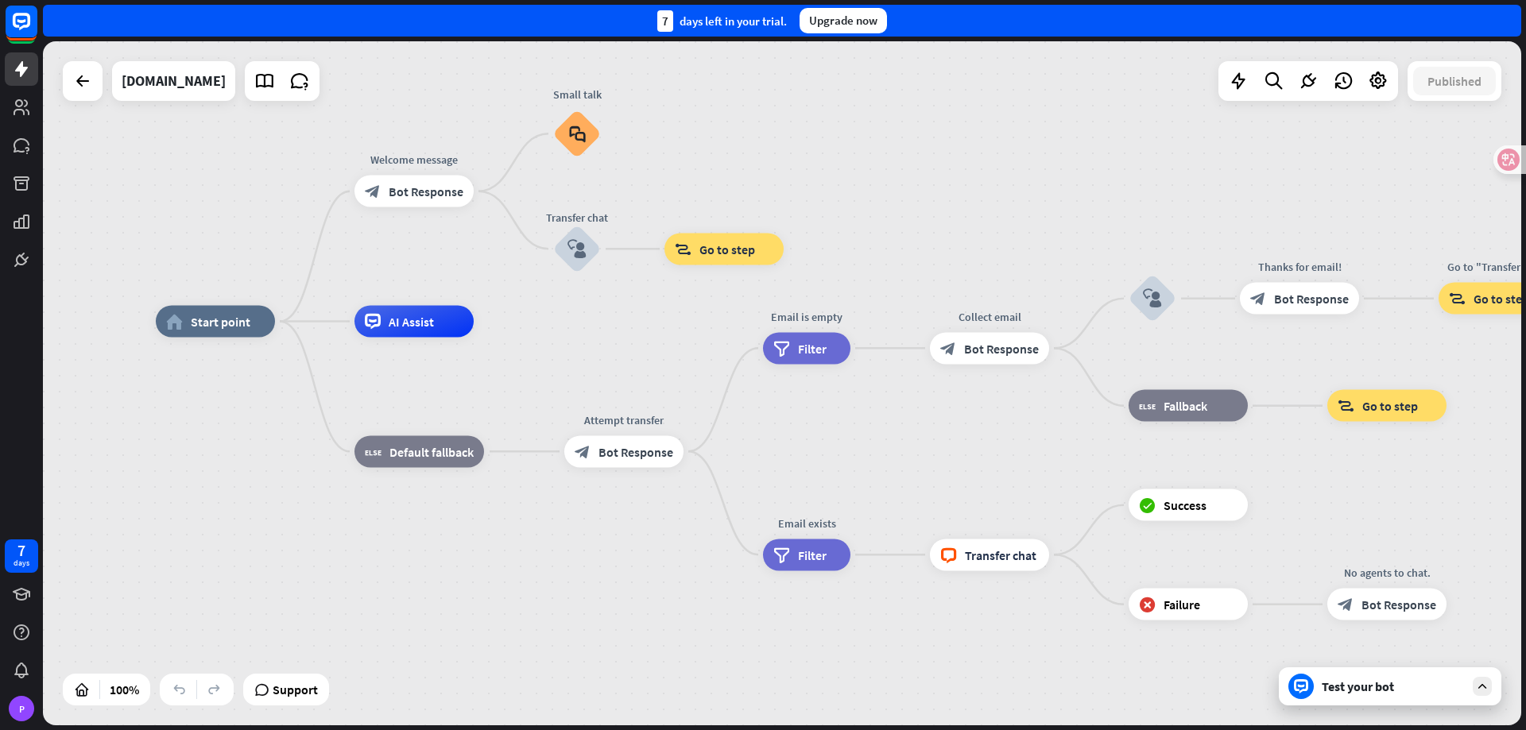
drag, startPoint x: 970, startPoint y: 219, endPoint x: 940, endPoint y: 196, distance: 36.9
click at [940, 196] on div "home_2 Start point Welcome message block_bot_response Bot Response Small talk b…" at bounding box center [782, 383] width 1478 height 684
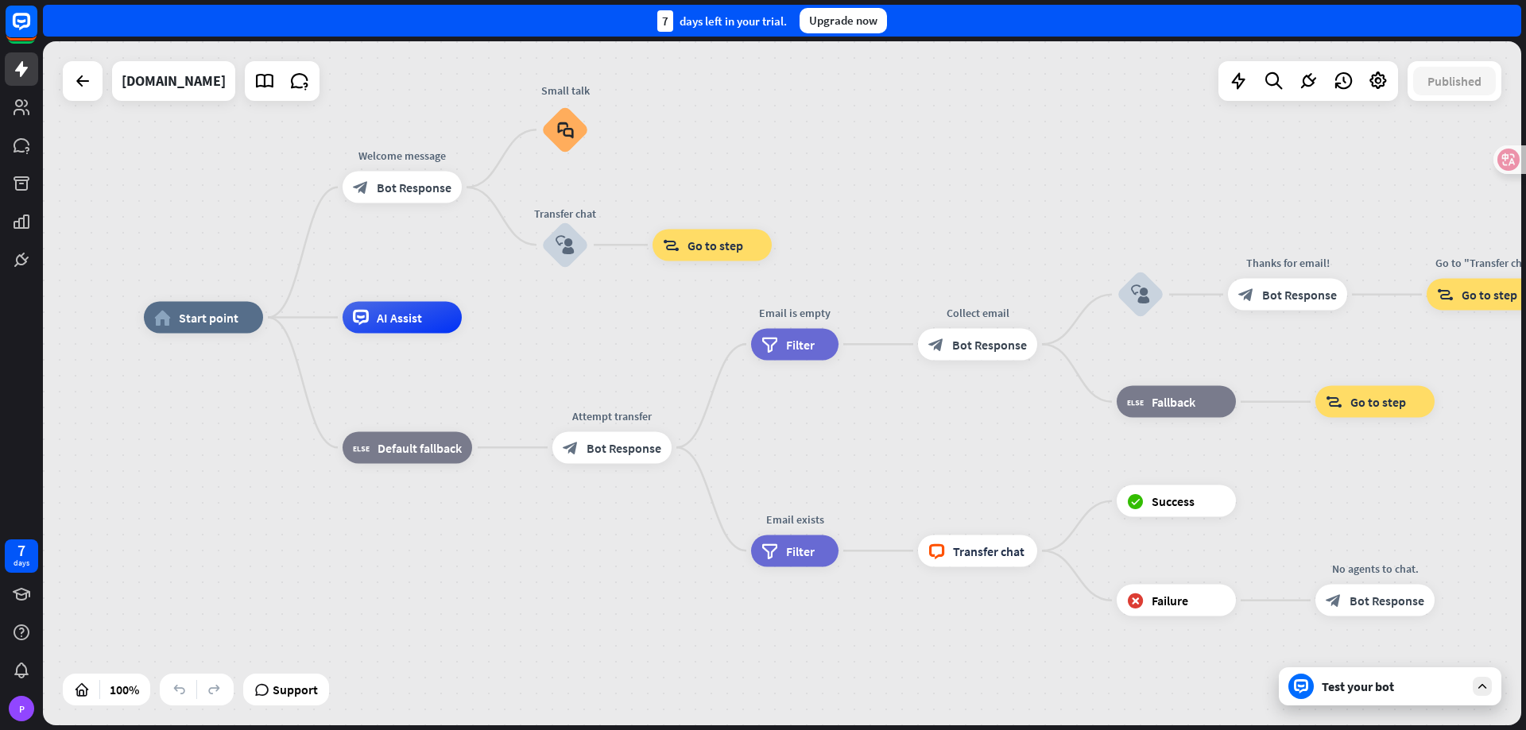
click at [1434, 682] on div "Test your bot" at bounding box center [1393, 687] width 143 height 16
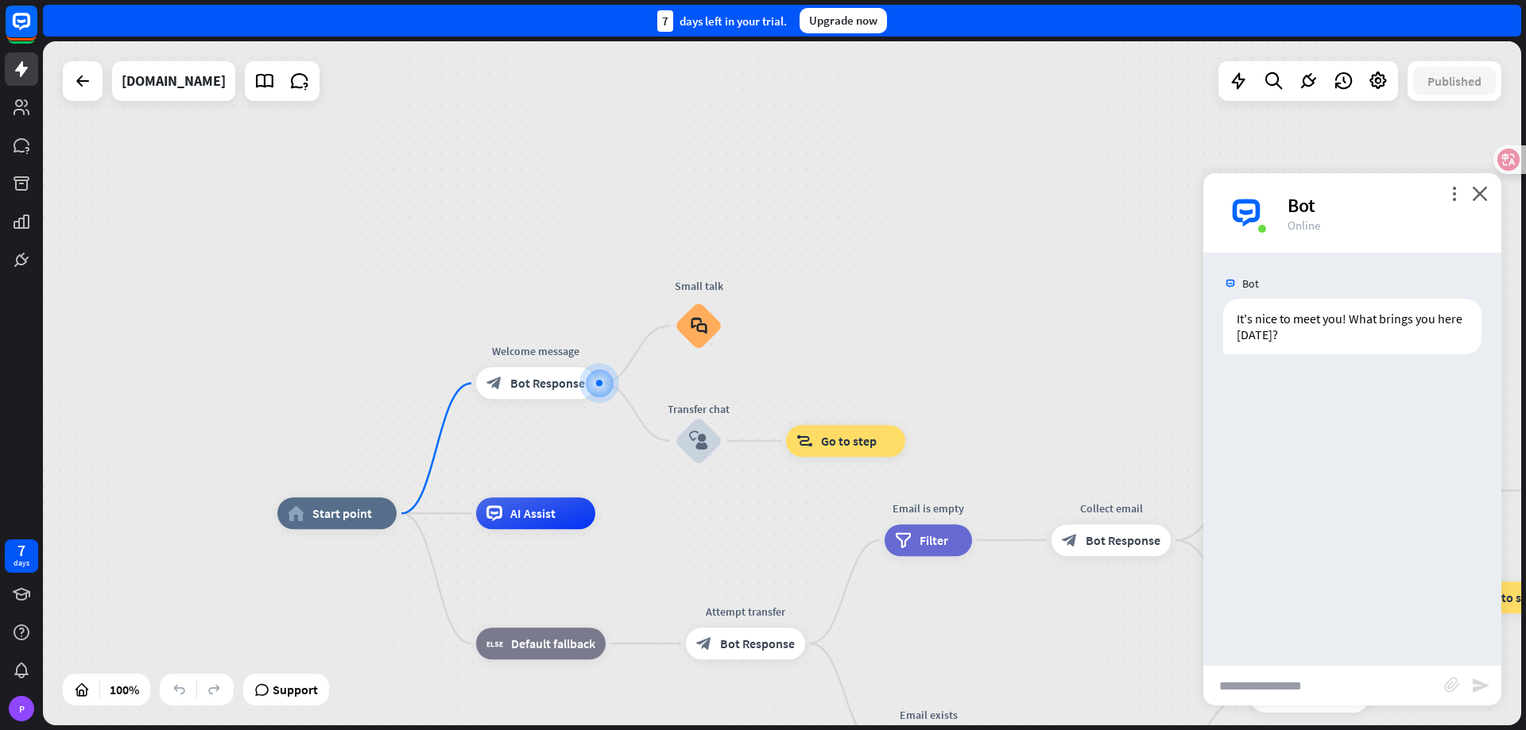
click at [1471, 197] on div "Bot" at bounding box center [1384, 205] width 195 height 25
click at [1364, 87] on div at bounding box center [1378, 81] width 32 height 32
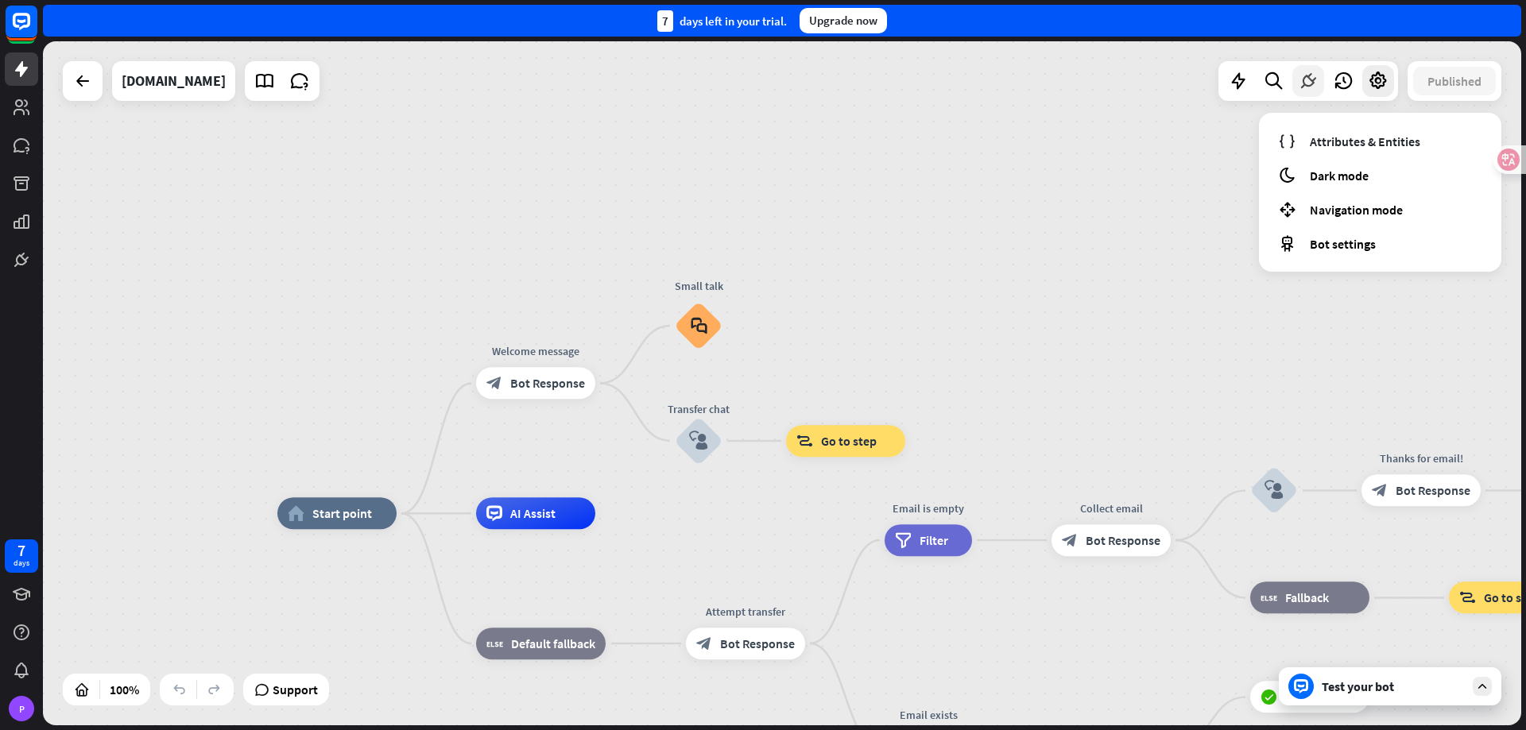
click at [1314, 76] on icon at bounding box center [1308, 81] width 21 height 21
